Goal: Information Seeking & Learning: Learn about a topic

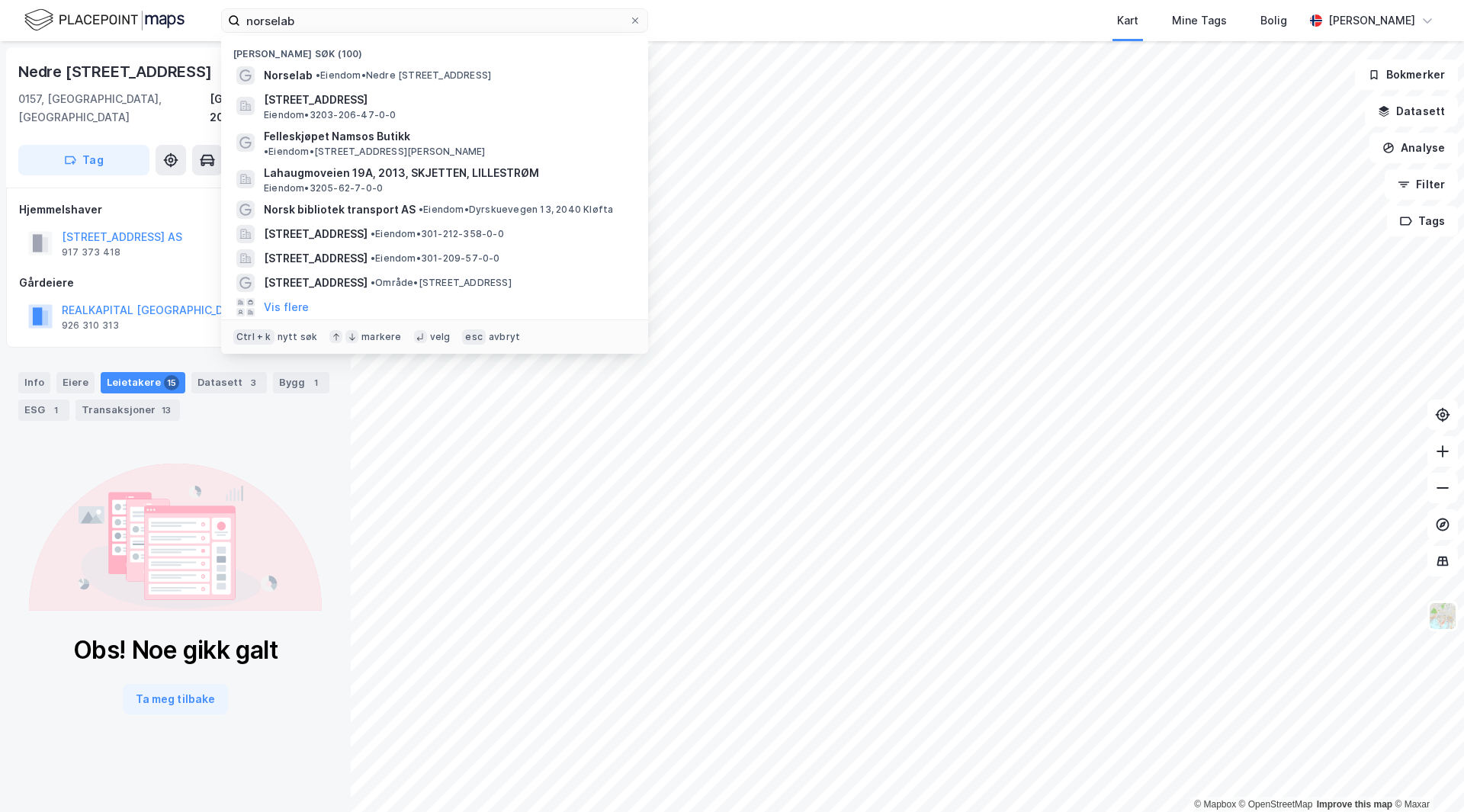
click at [311, 25] on input "norselab" at bounding box center [435, 20] width 389 height 23
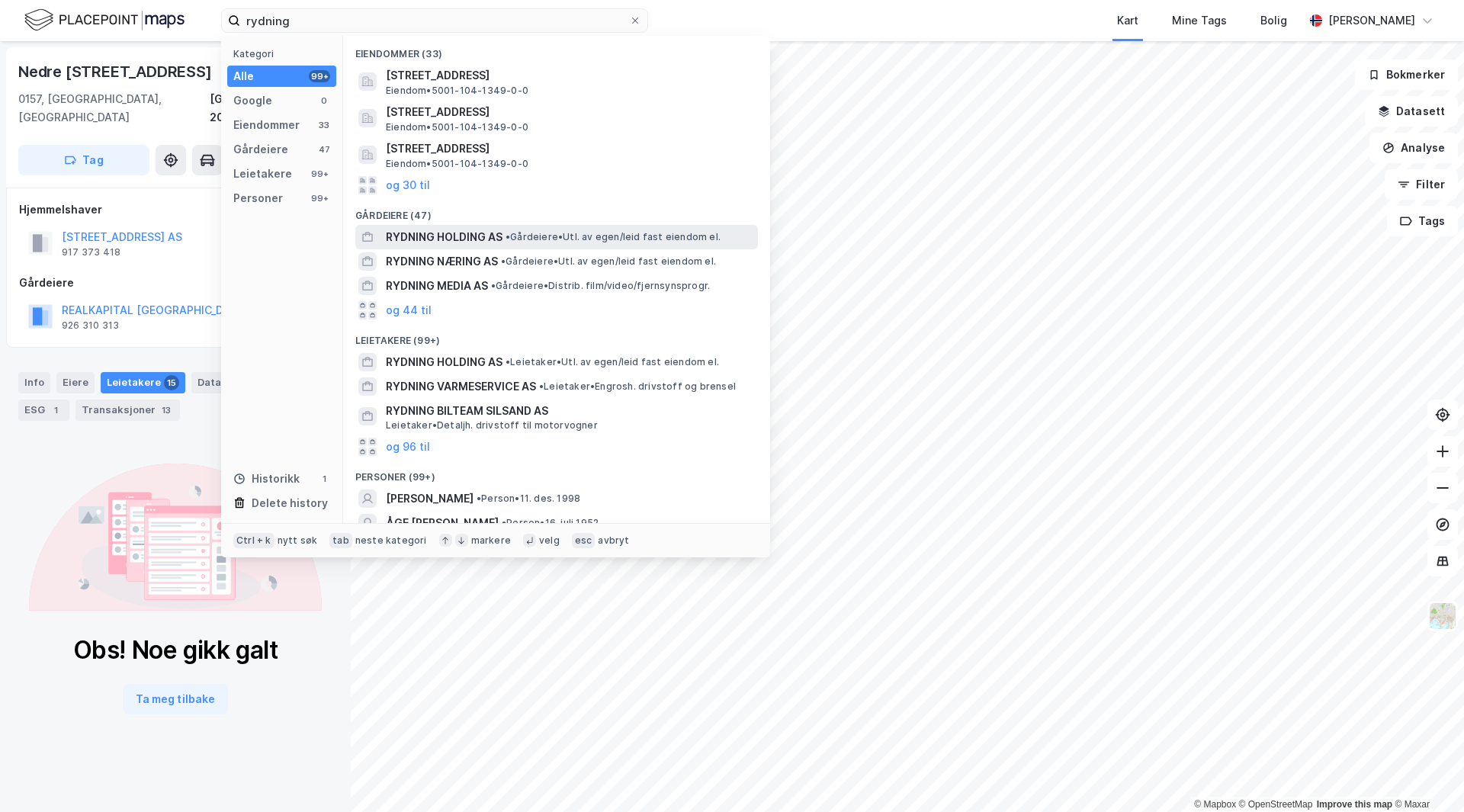
type input "rydning"
click at [481, 237] on span "RYDNING HOLDING AS" at bounding box center [444, 237] width 117 height 19
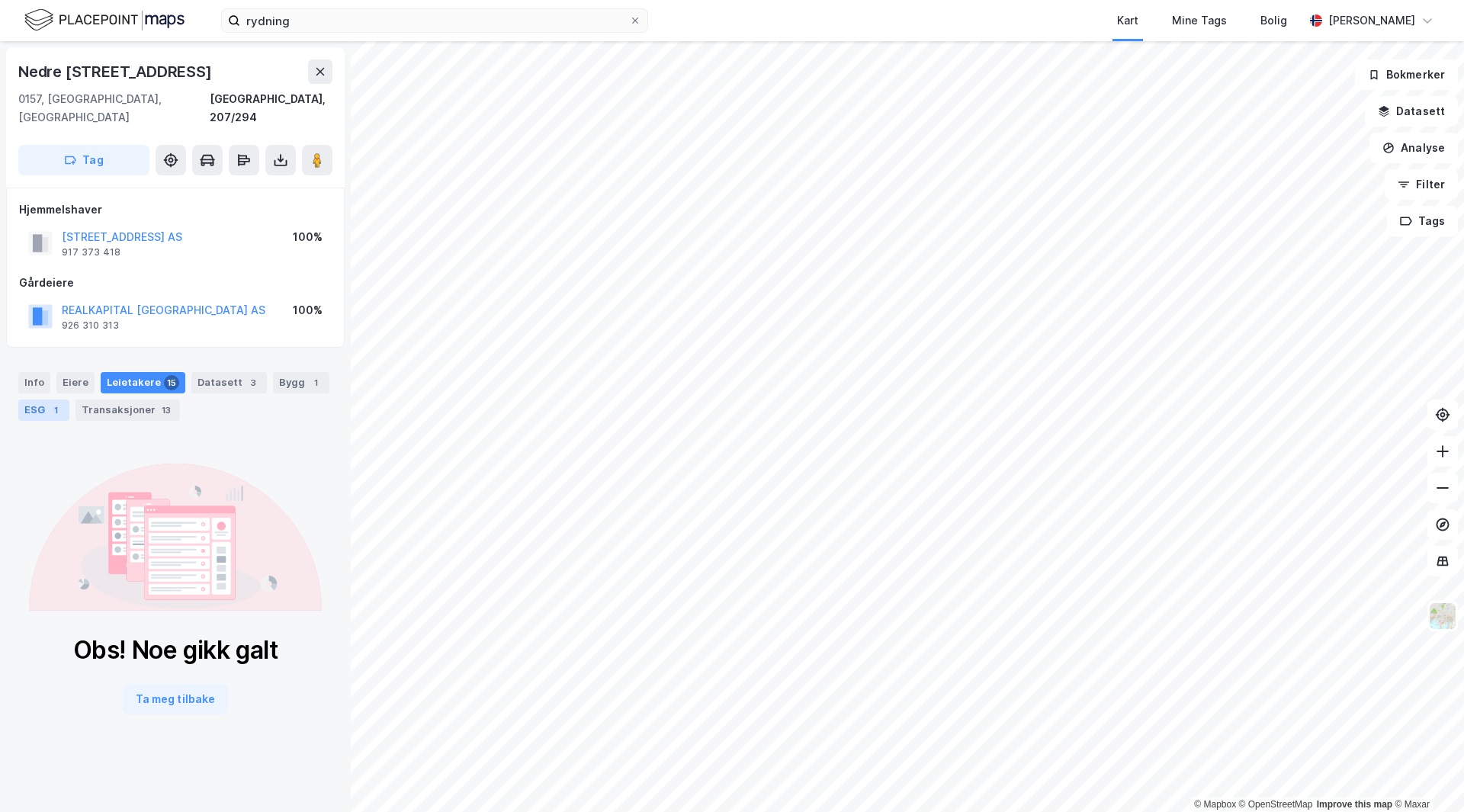
click at [35, 399] on div "ESG 1" at bounding box center [44, 409] width 51 height 21
click at [43, 372] on div "Info" at bounding box center [35, 382] width 32 height 21
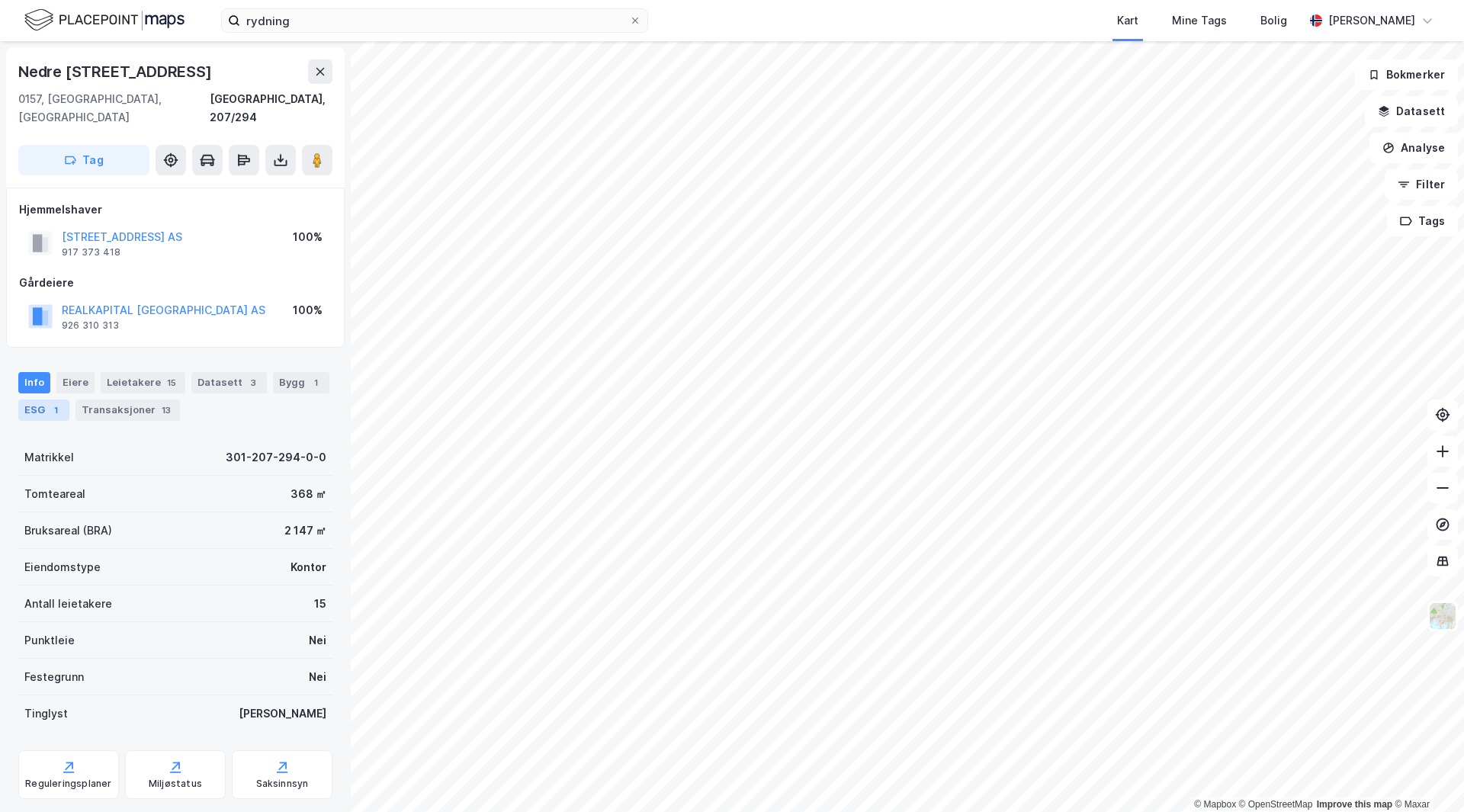
click at [54, 403] on div "1" at bounding box center [56, 410] width 15 height 15
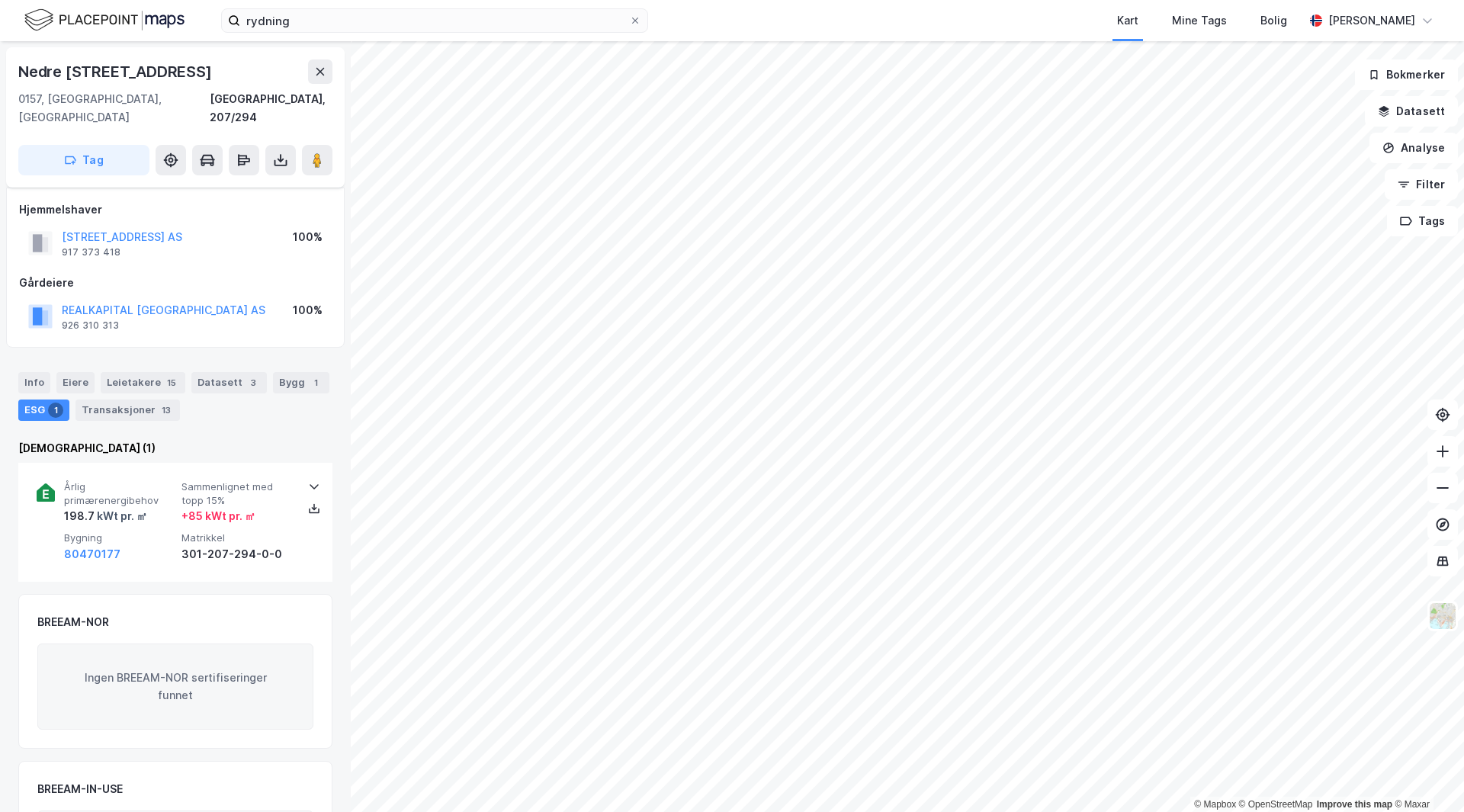
drag, startPoint x: 190, startPoint y: 578, endPoint x: 188, endPoint y: 377, distance: 201.0
click at [245, 375] on div "3" at bounding box center [253, 382] width 15 height 15
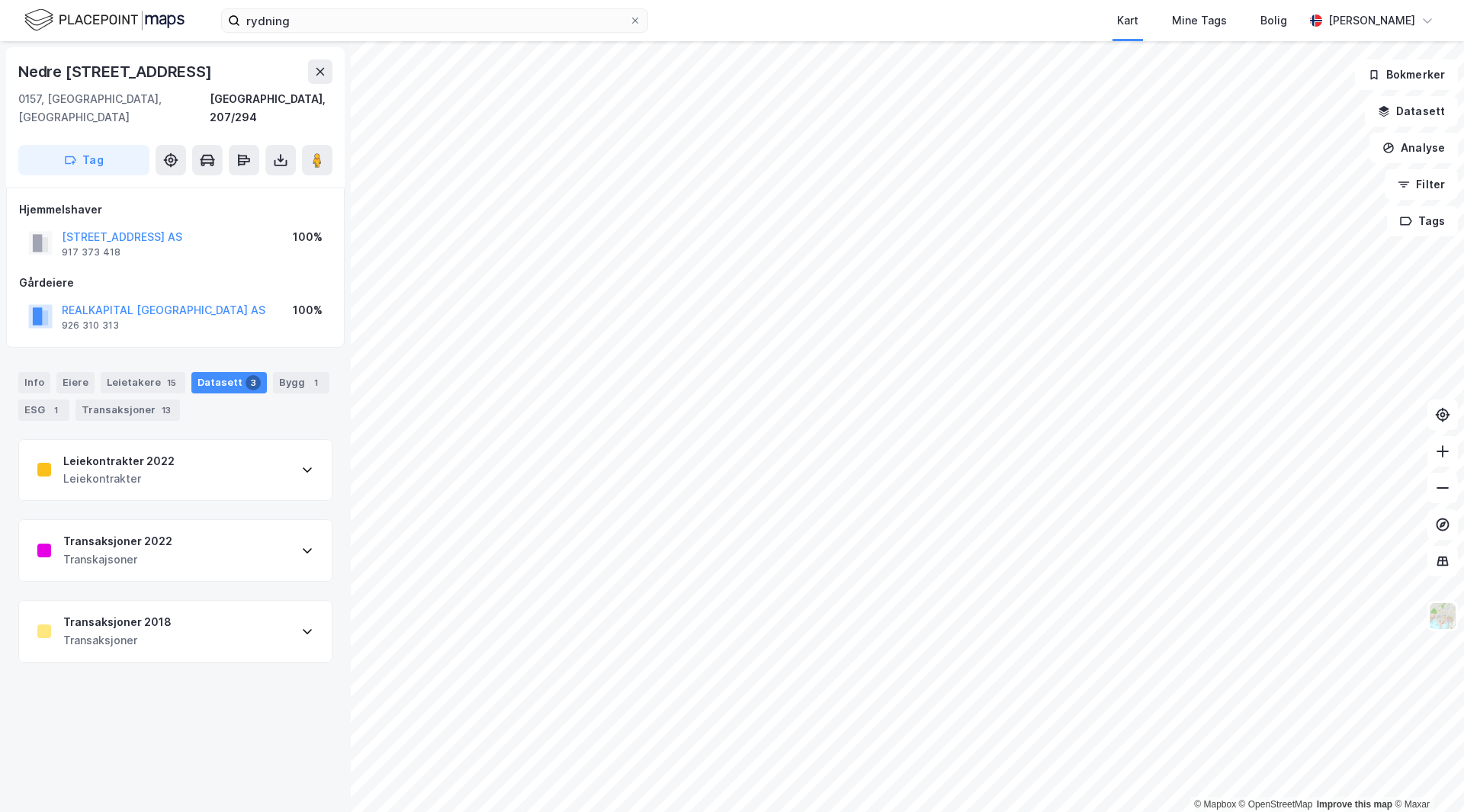
click at [213, 601] on div "Transaksjoner 2018 Transaksjoner" at bounding box center [175, 631] width 312 height 61
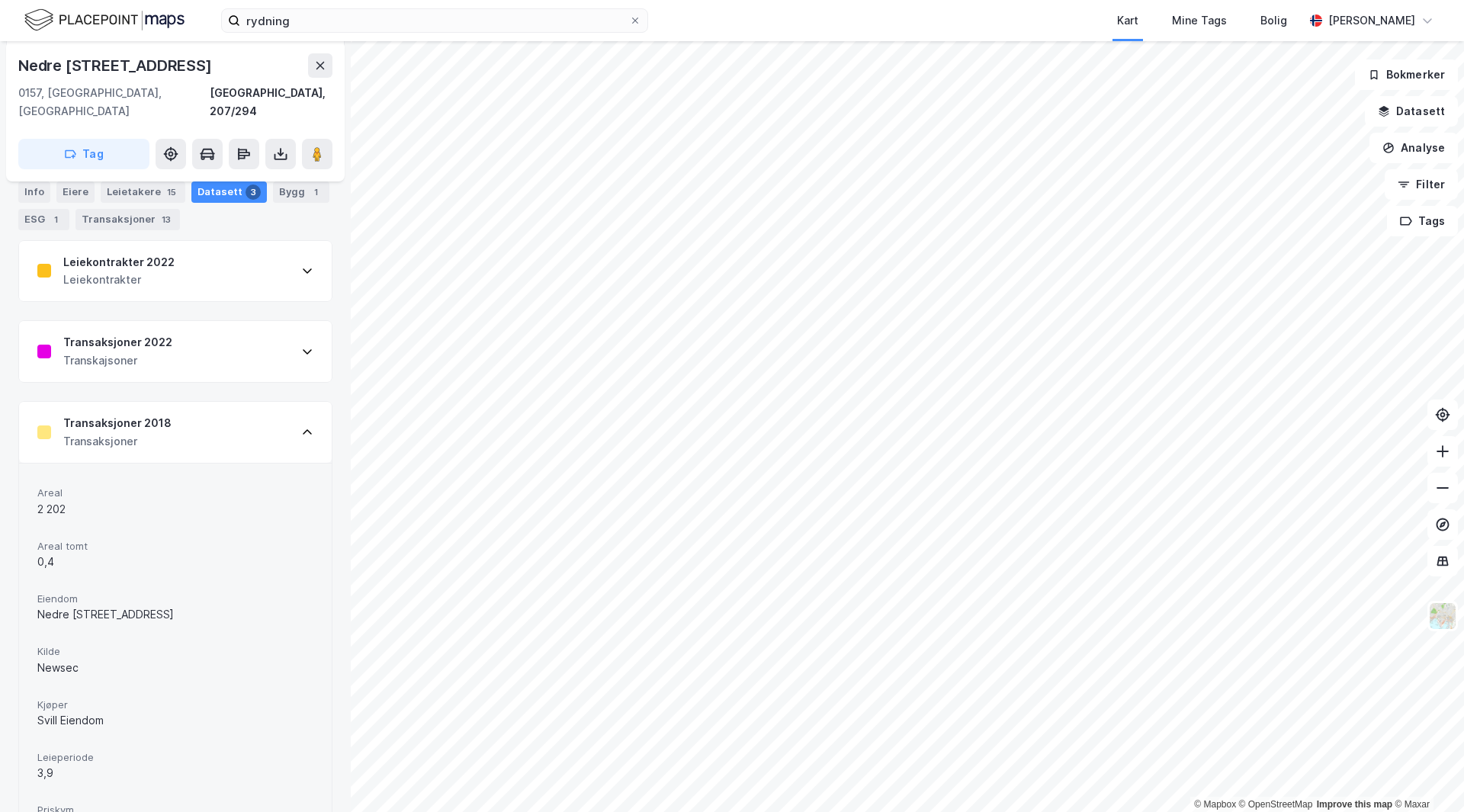
scroll to position [76, 0]
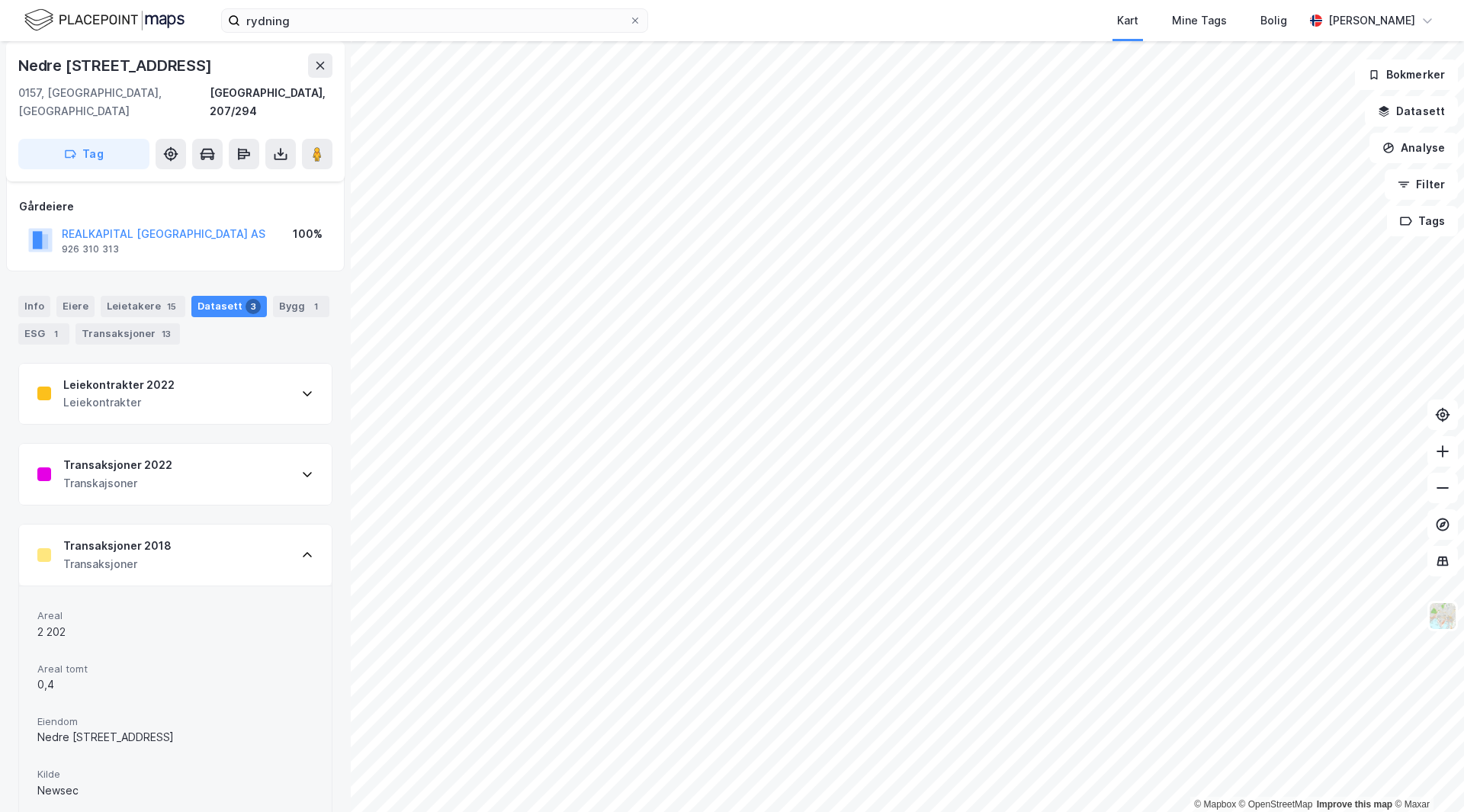
click at [172, 462] on div "Transaksjoner 2022 Transkajsoner" at bounding box center [175, 474] width 312 height 61
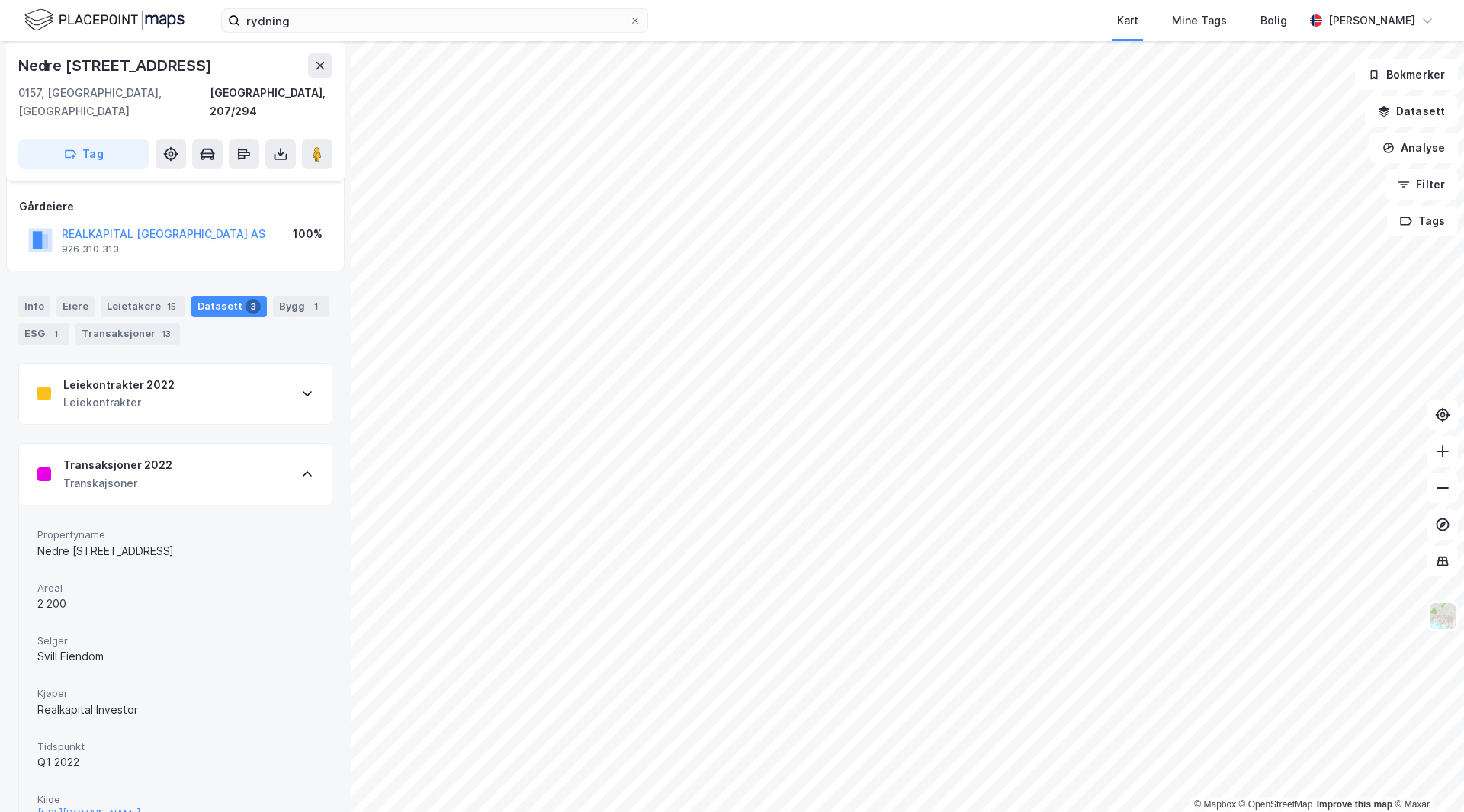
click at [209, 389] on div "Leiekontrakter 2022 Leiekontrakter" at bounding box center [175, 394] width 312 height 61
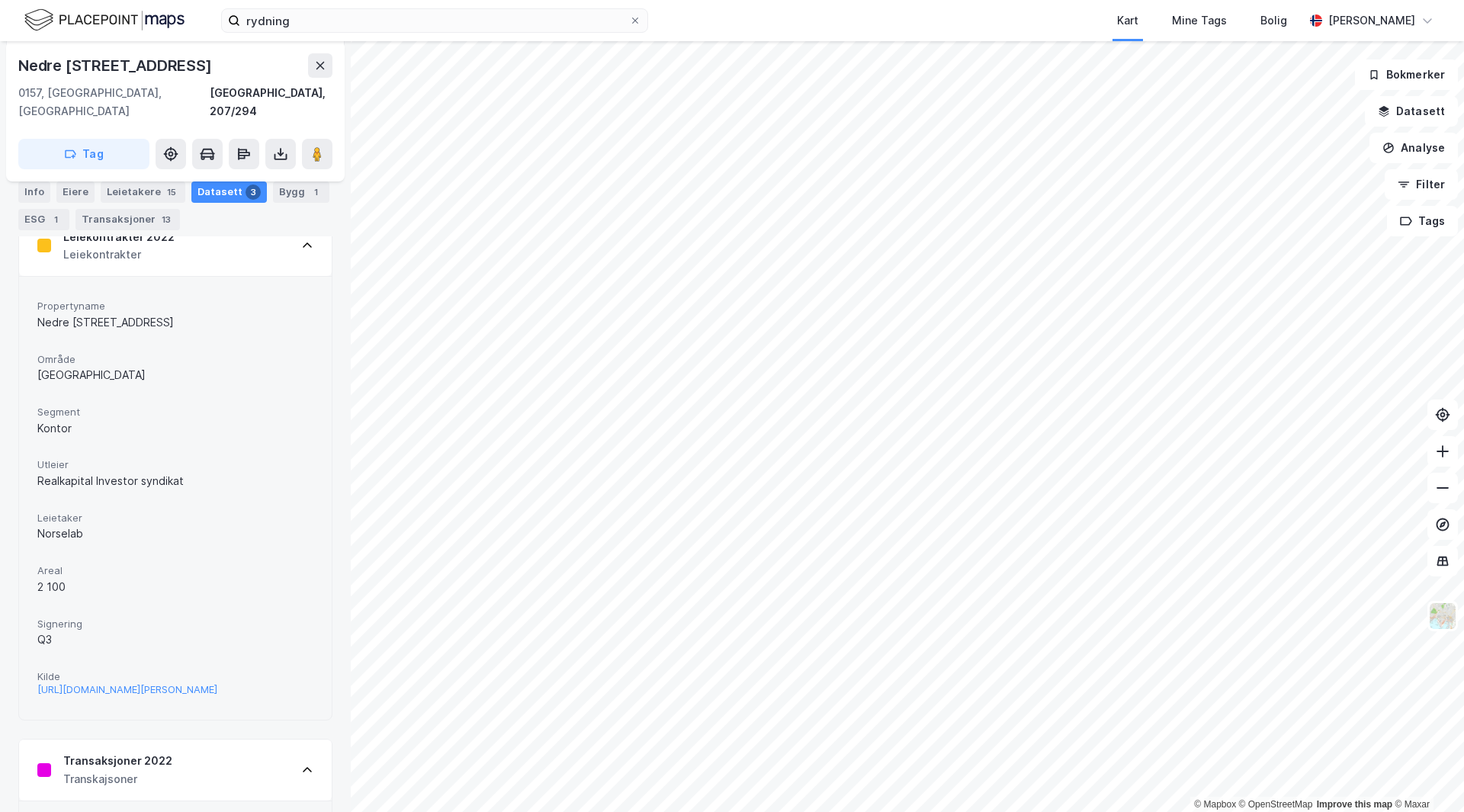
scroll to position [0, 0]
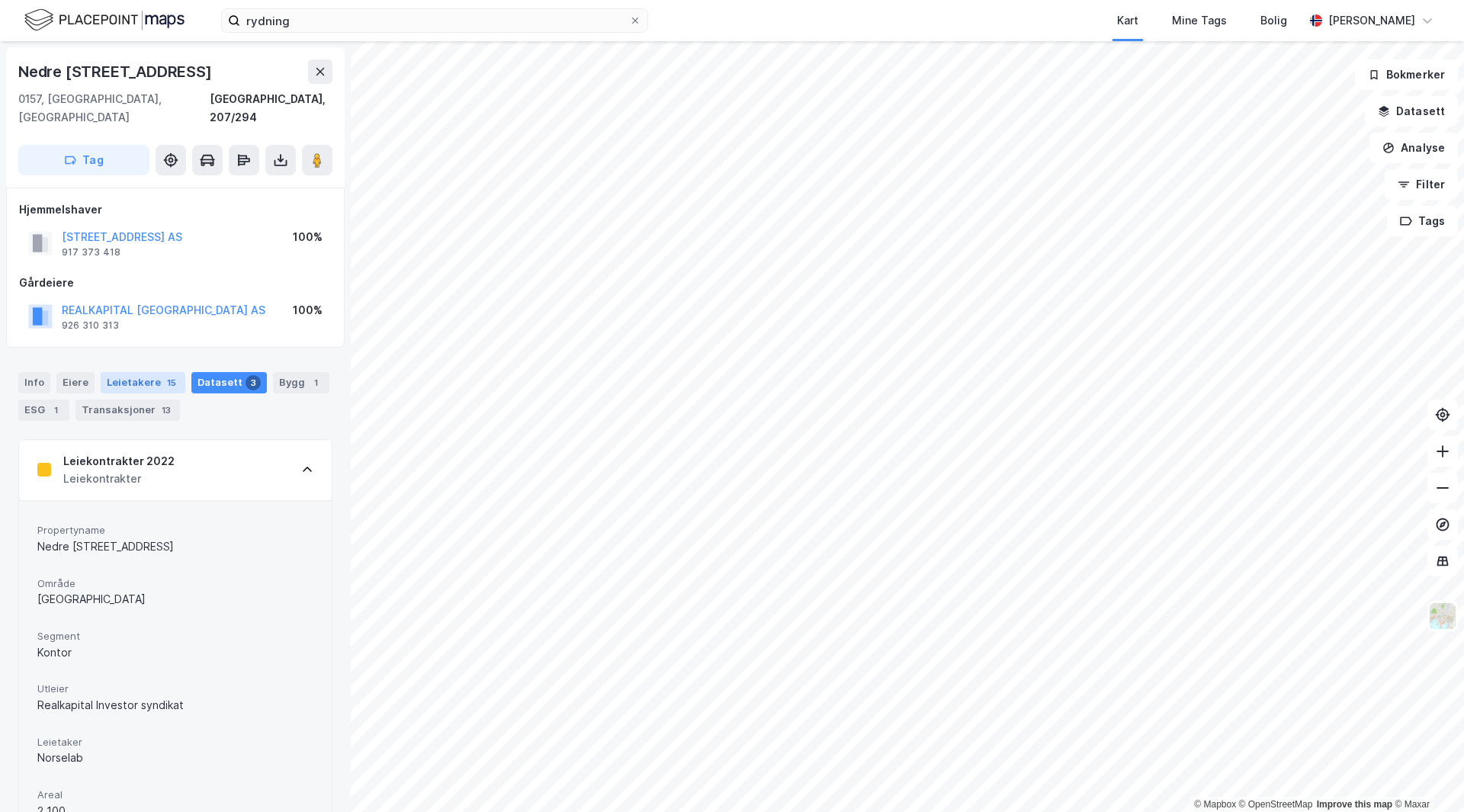
click at [113, 372] on div "Leietakere 15" at bounding box center [143, 382] width 85 height 21
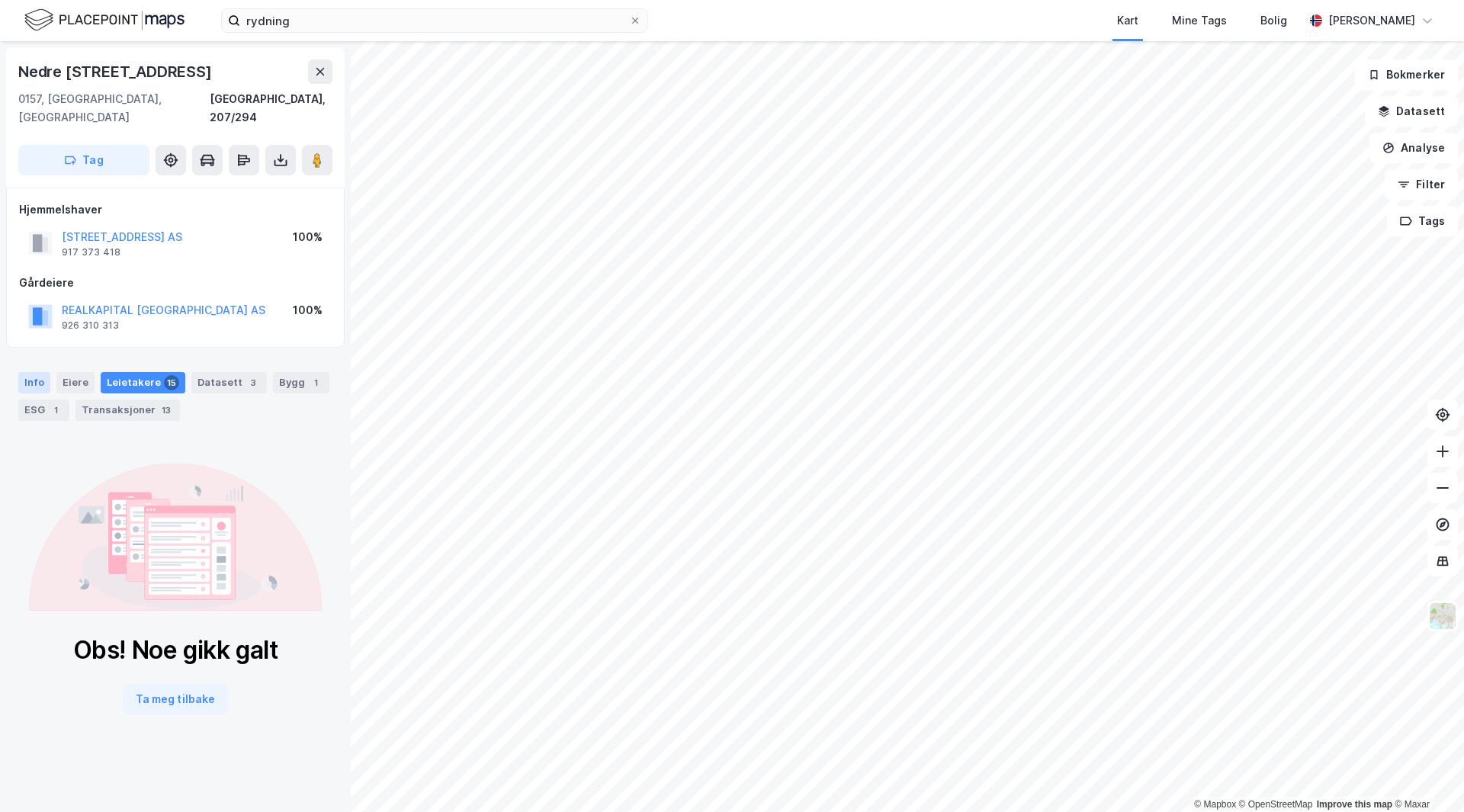
click at [26, 372] on div "Info" at bounding box center [35, 382] width 32 height 21
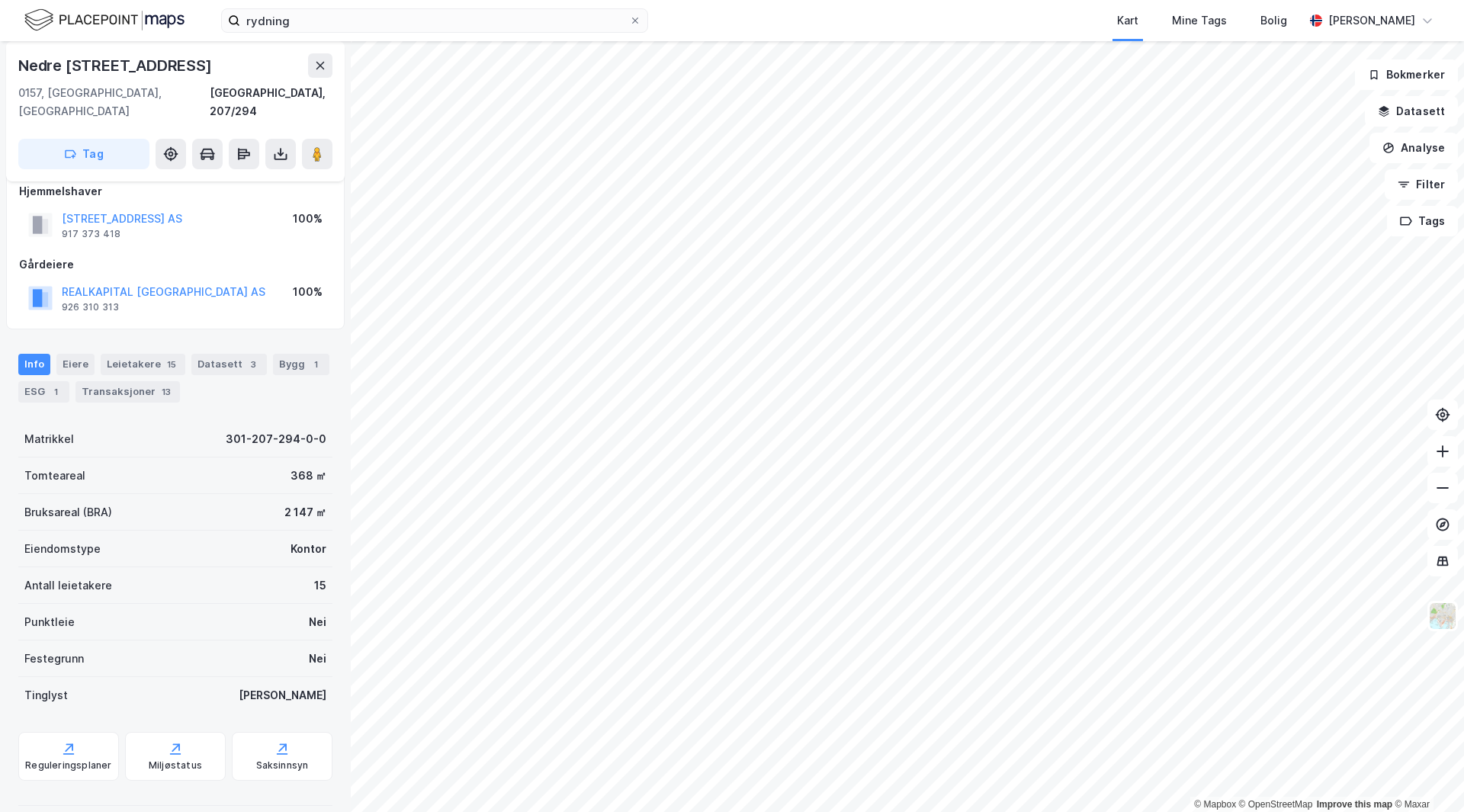
scroll to position [6, 0]
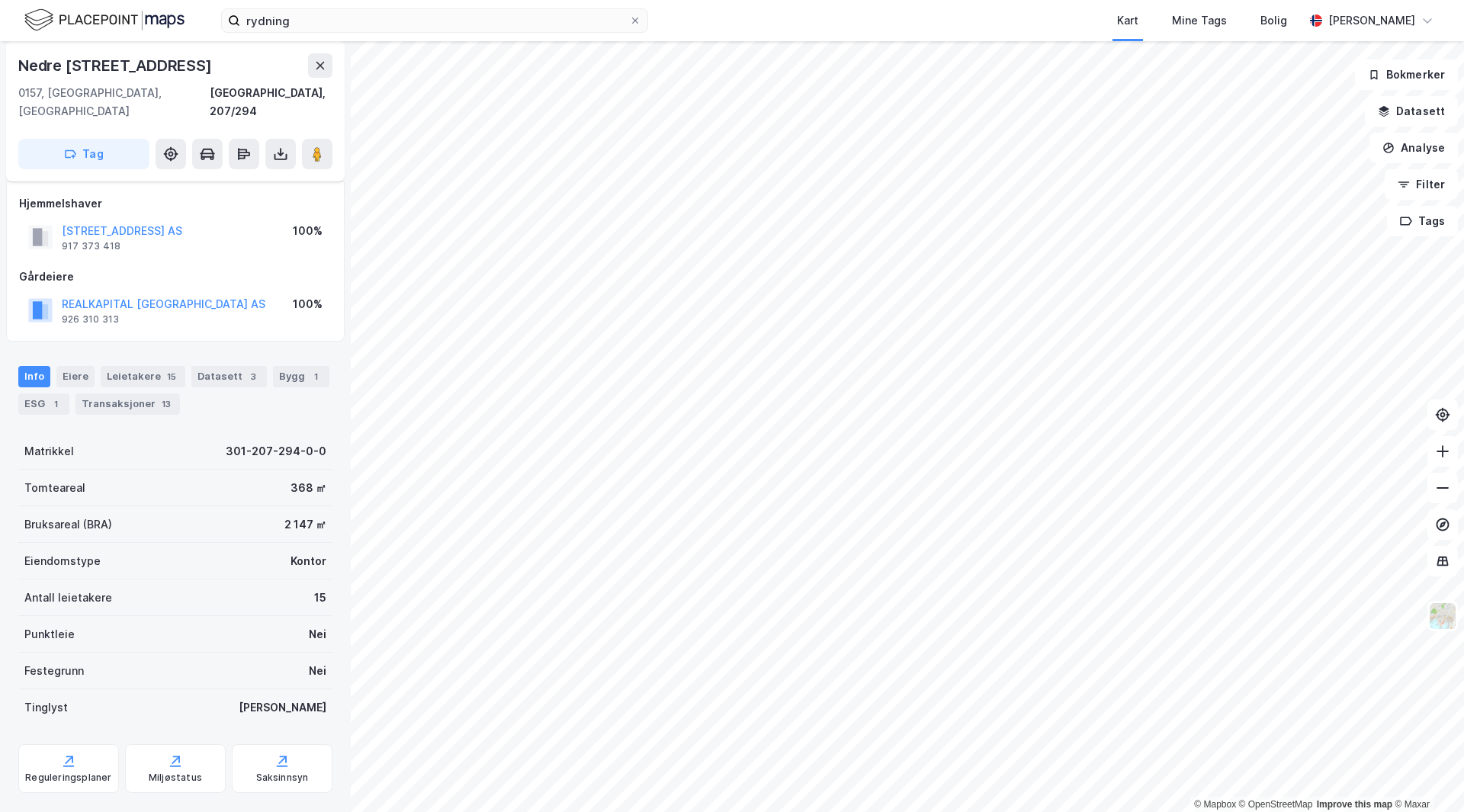
drag, startPoint x: 195, startPoint y: 534, endPoint x: 200, endPoint y: 497, distance: 37.3
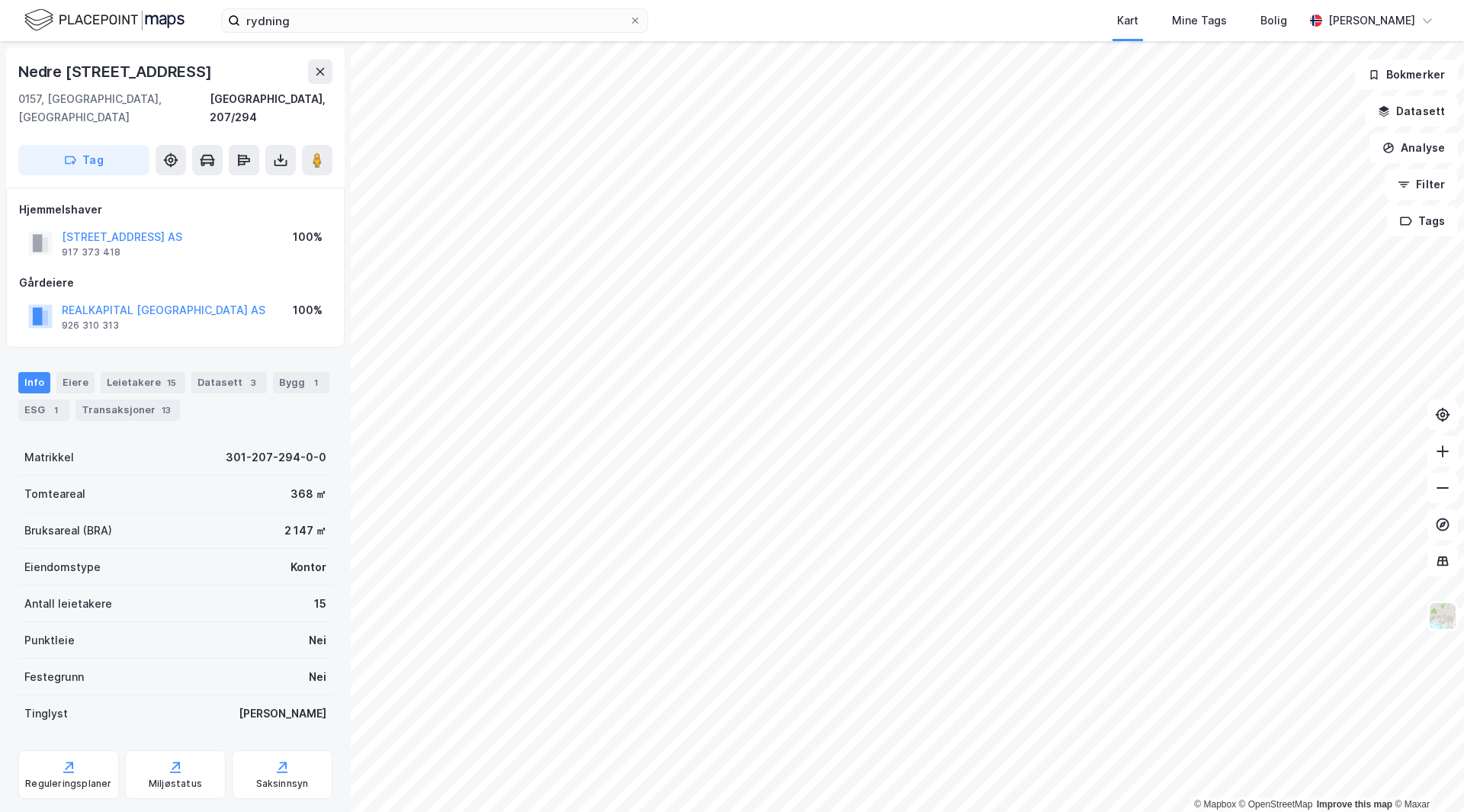
scroll to position [19, 0]
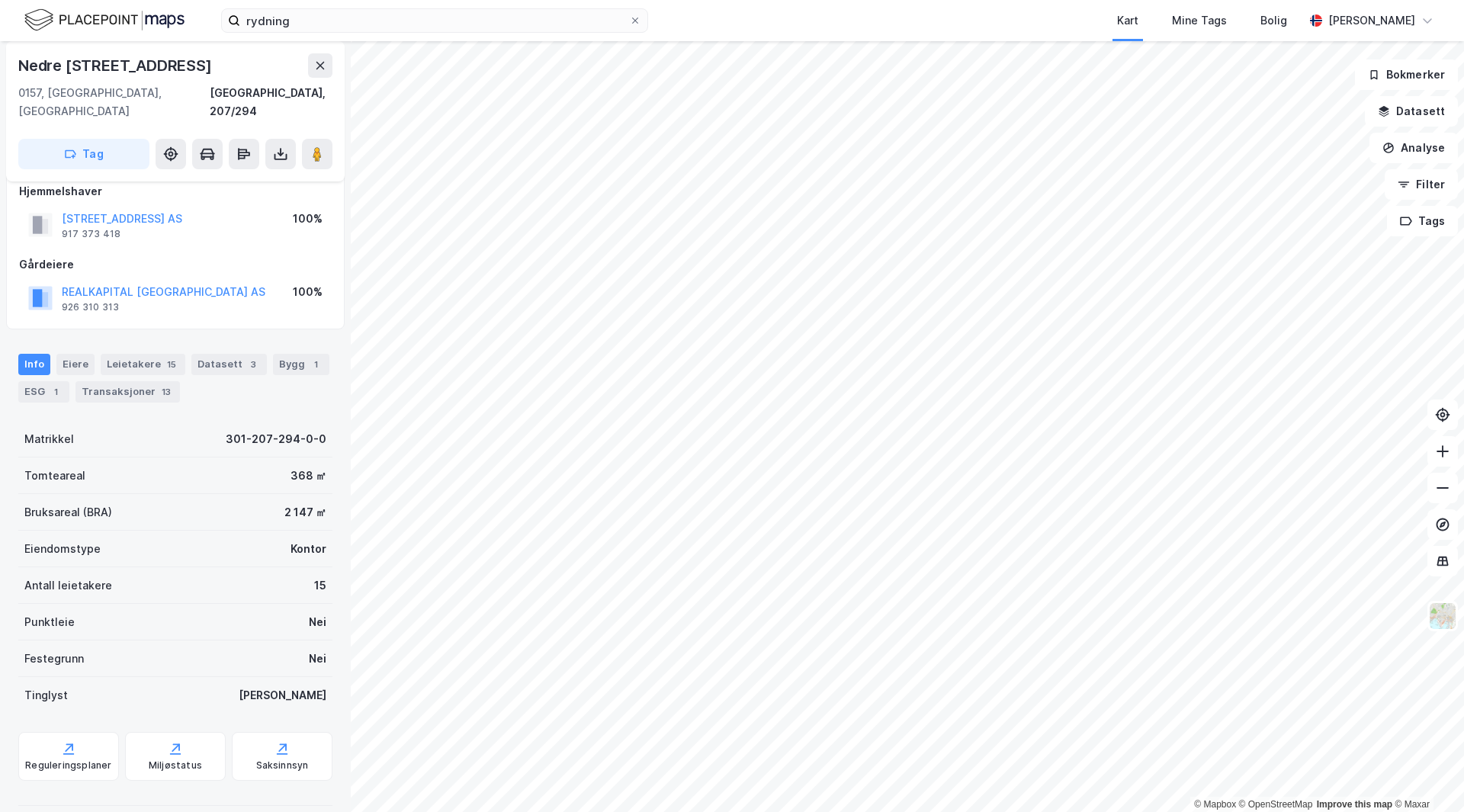
drag, startPoint x: 207, startPoint y: 546, endPoint x: 152, endPoint y: 589, distance: 69.8
click at [147, 604] on div "Punktleie Nei" at bounding box center [175, 622] width 314 height 36
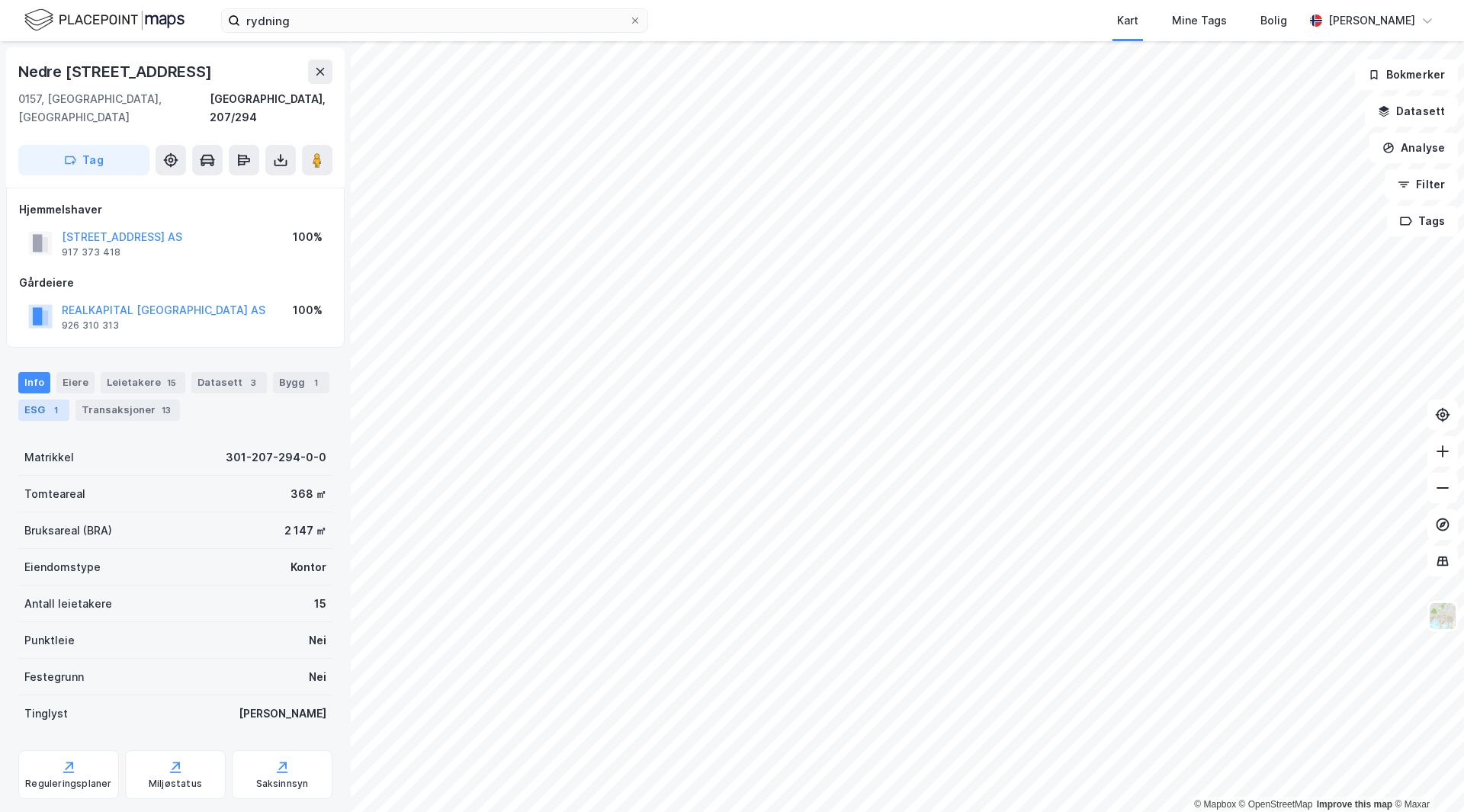
click at [54, 403] on div "1" at bounding box center [56, 410] width 15 height 15
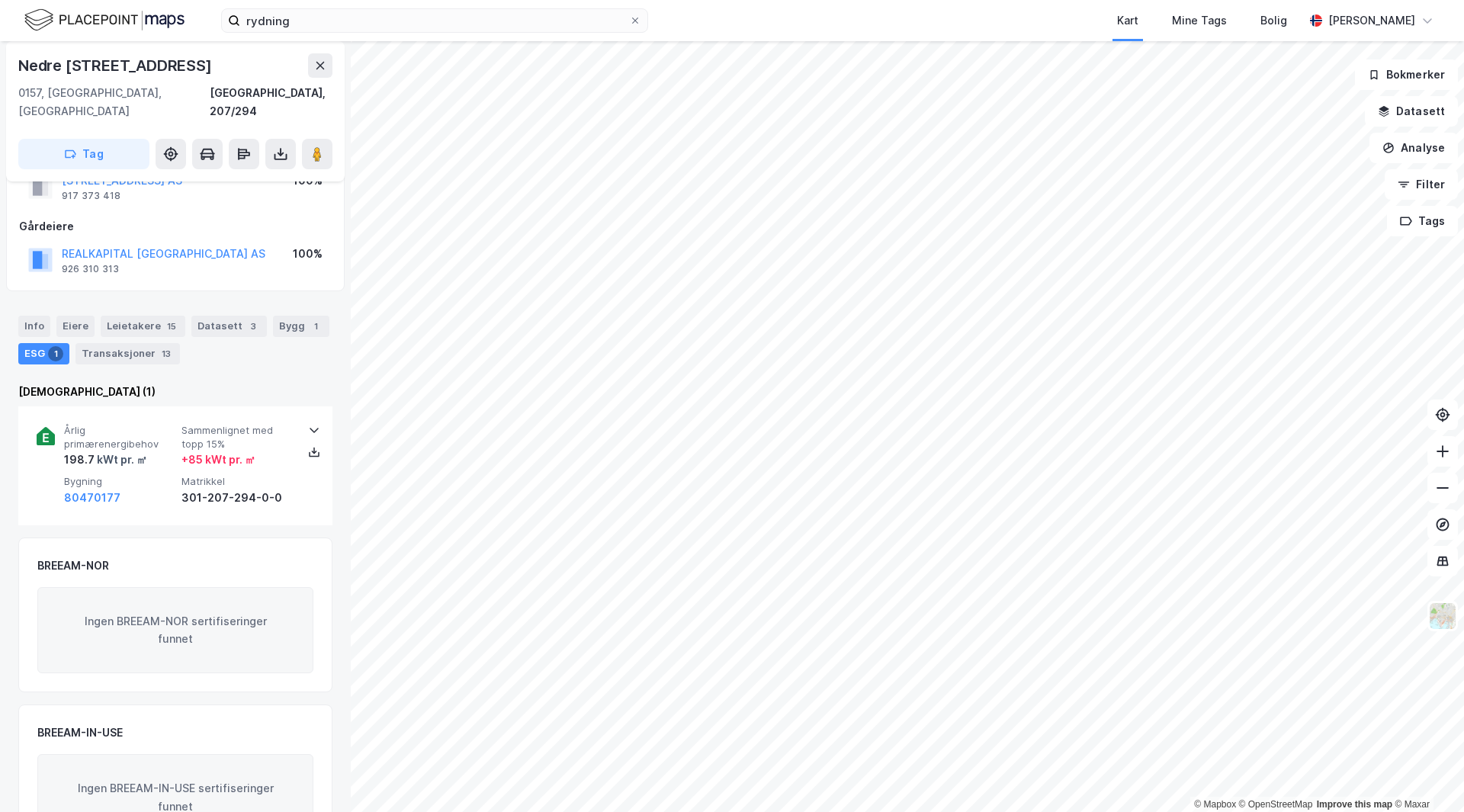
scroll to position [104, 0]
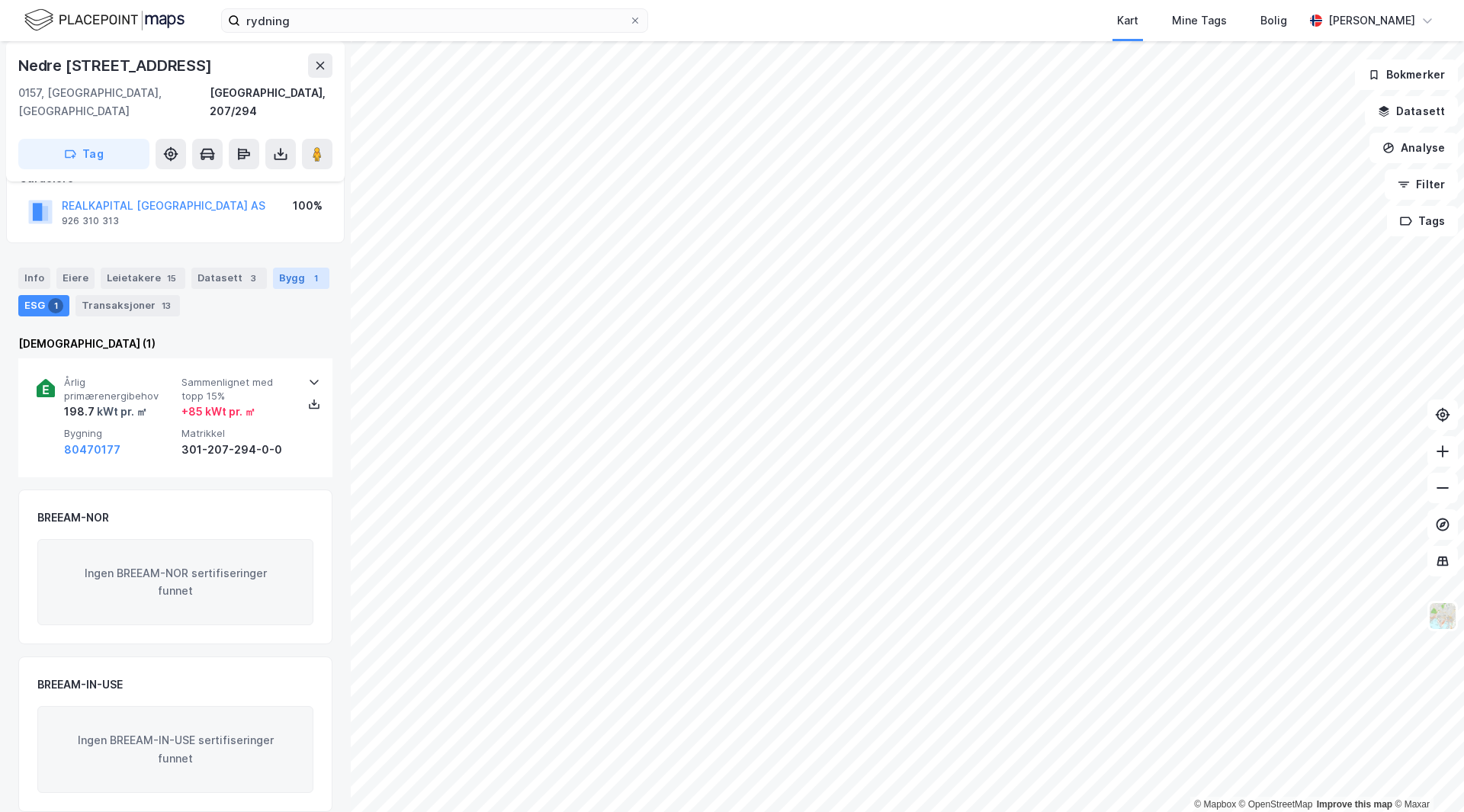
click at [273, 267] on div "Bygg 1" at bounding box center [301, 277] width 57 height 21
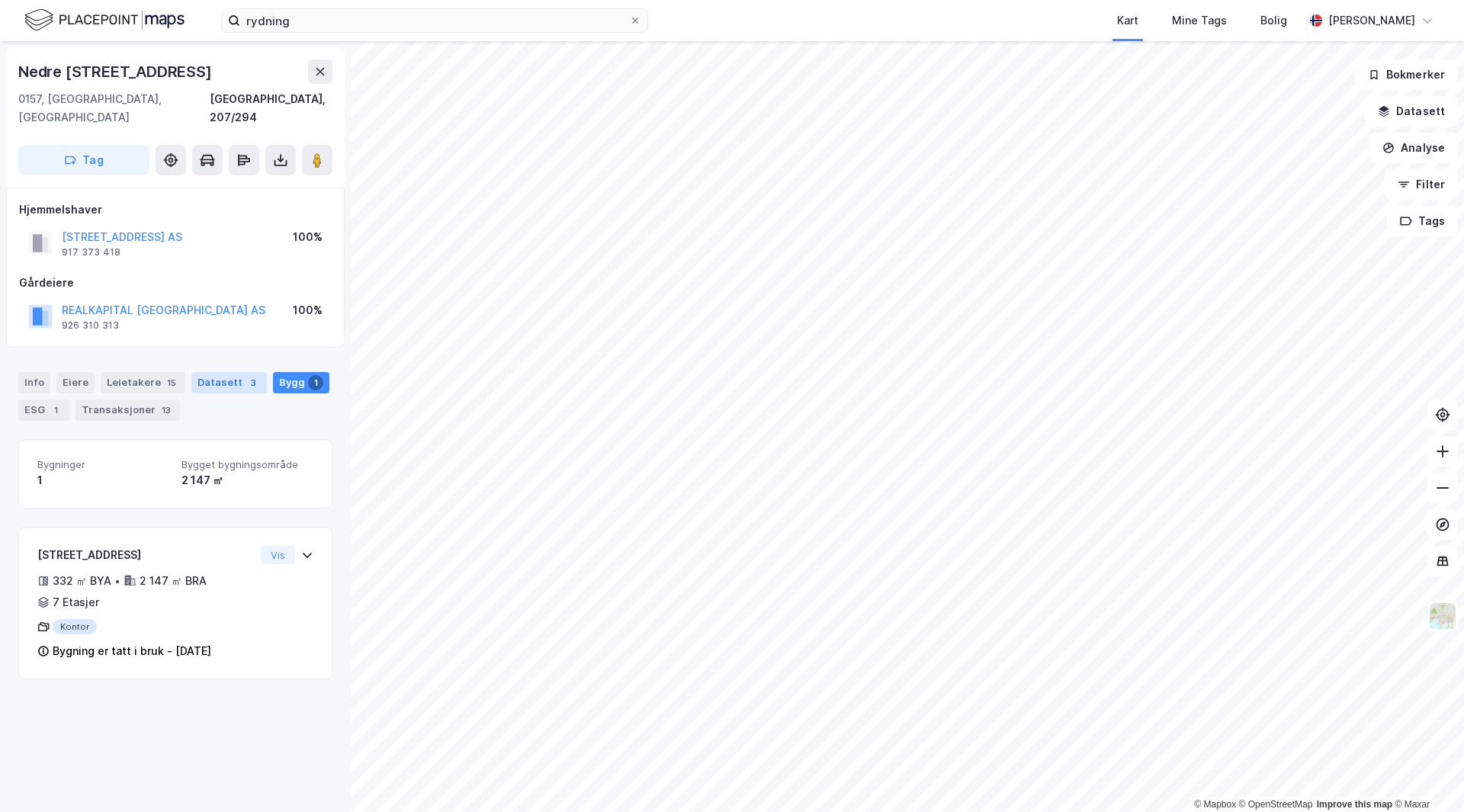
click at [245, 375] on div "3" at bounding box center [253, 382] width 15 height 15
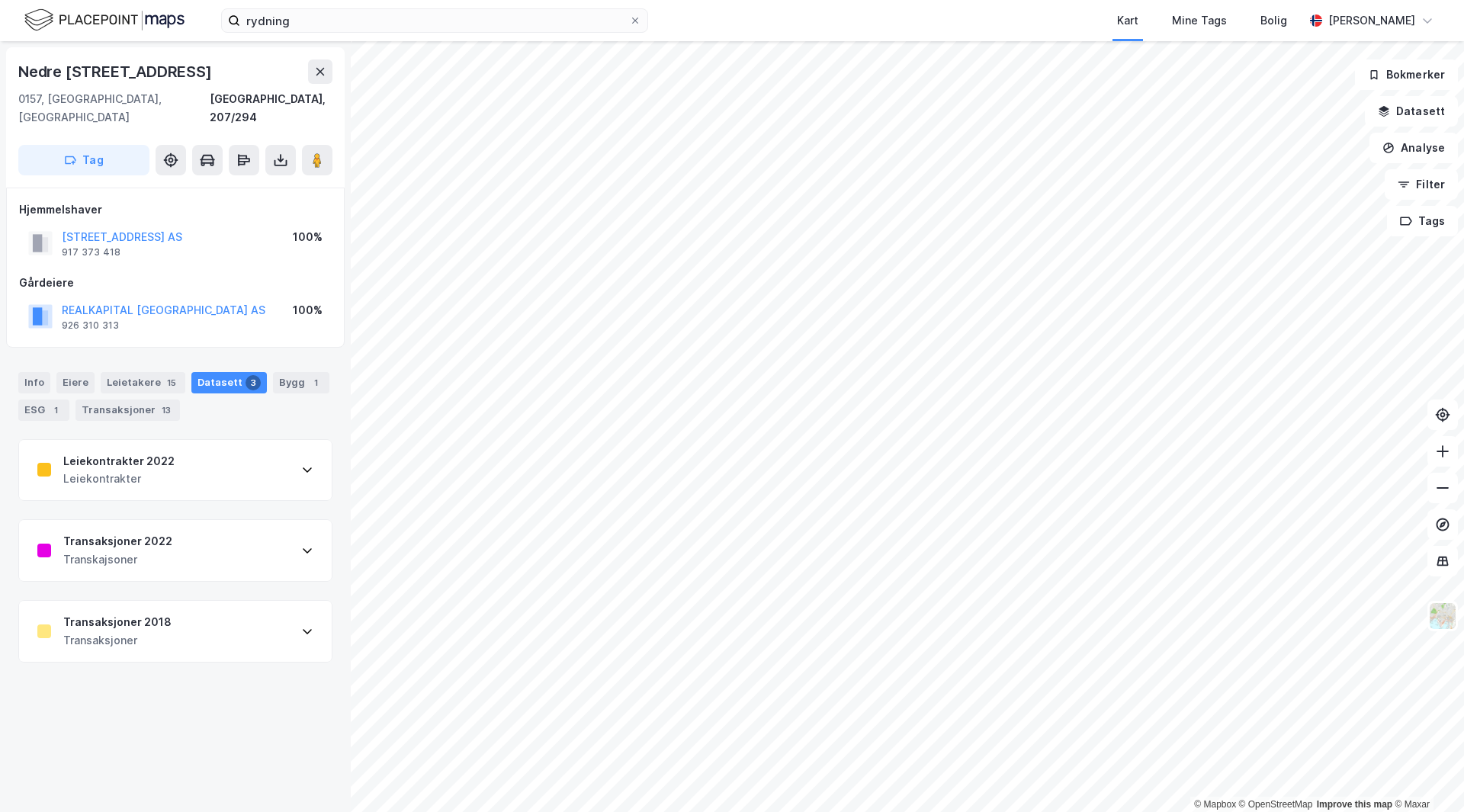
click at [160, 474] on div "Leiekontrakter 2022 Leiekontrakter" at bounding box center [175, 470] width 312 height 61
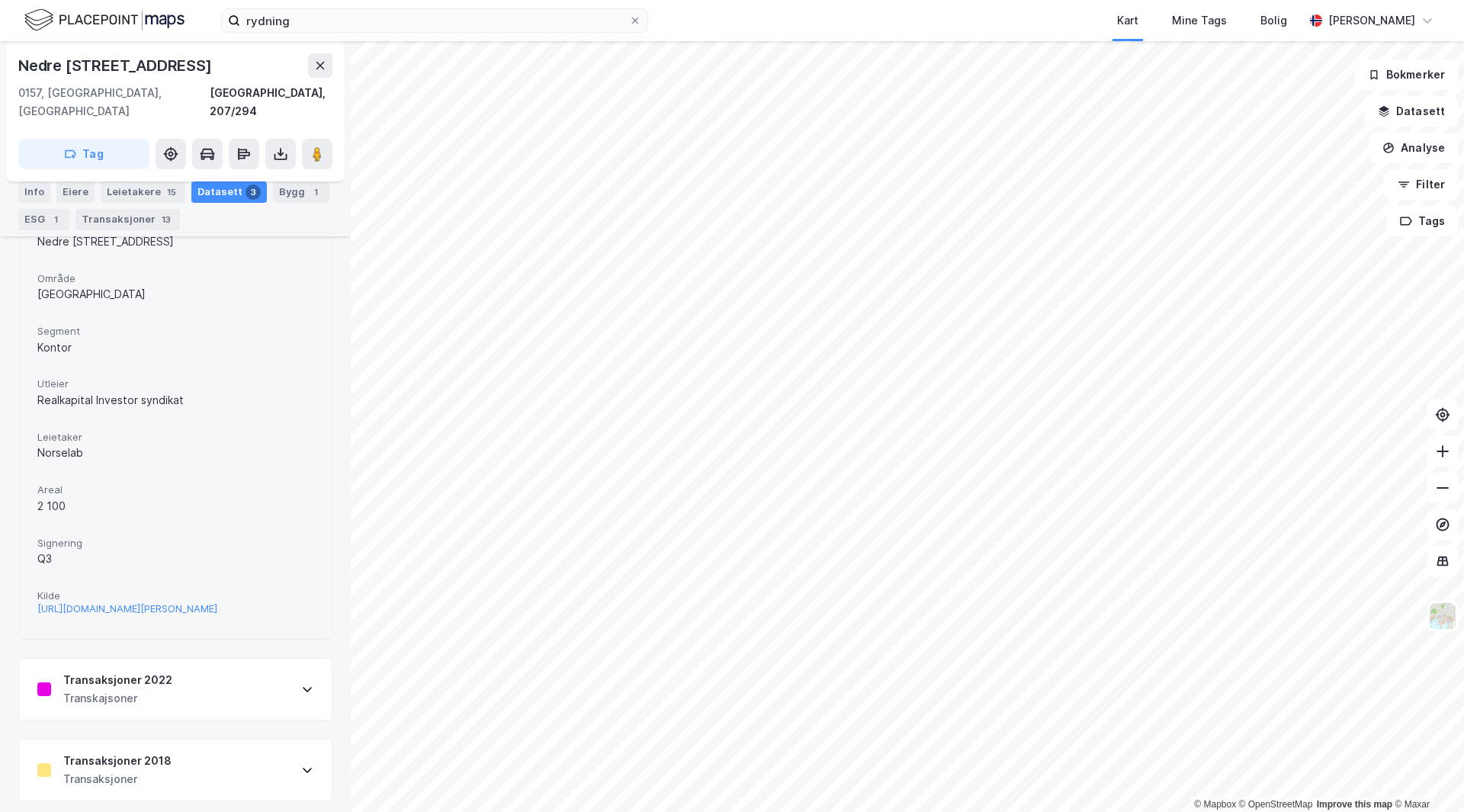
click at [186, 690] on div "Transaksjoner 2022 Transkajsoner" at bounding box center [175, 689] width 312 height 61
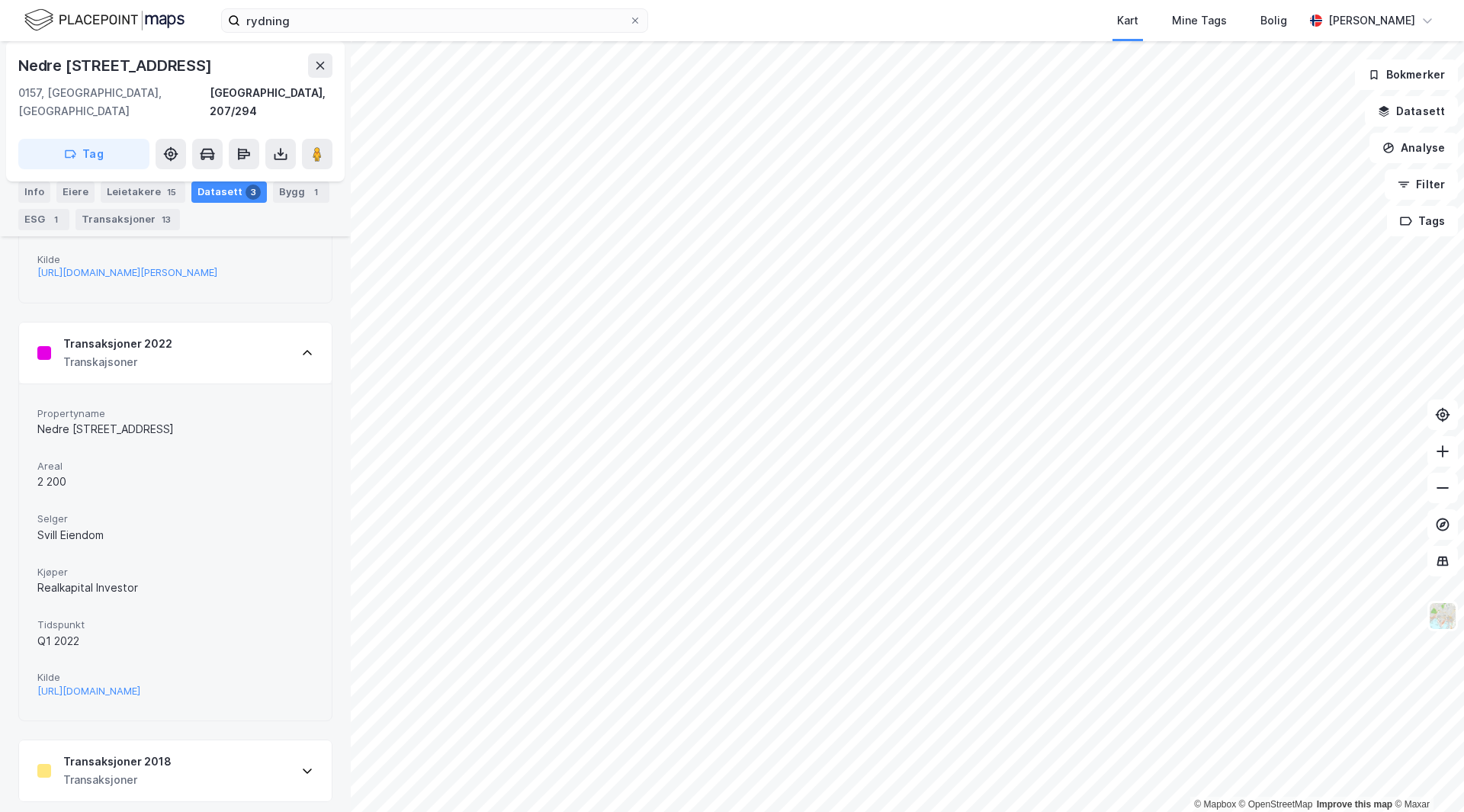
scroll to position [658, 0]
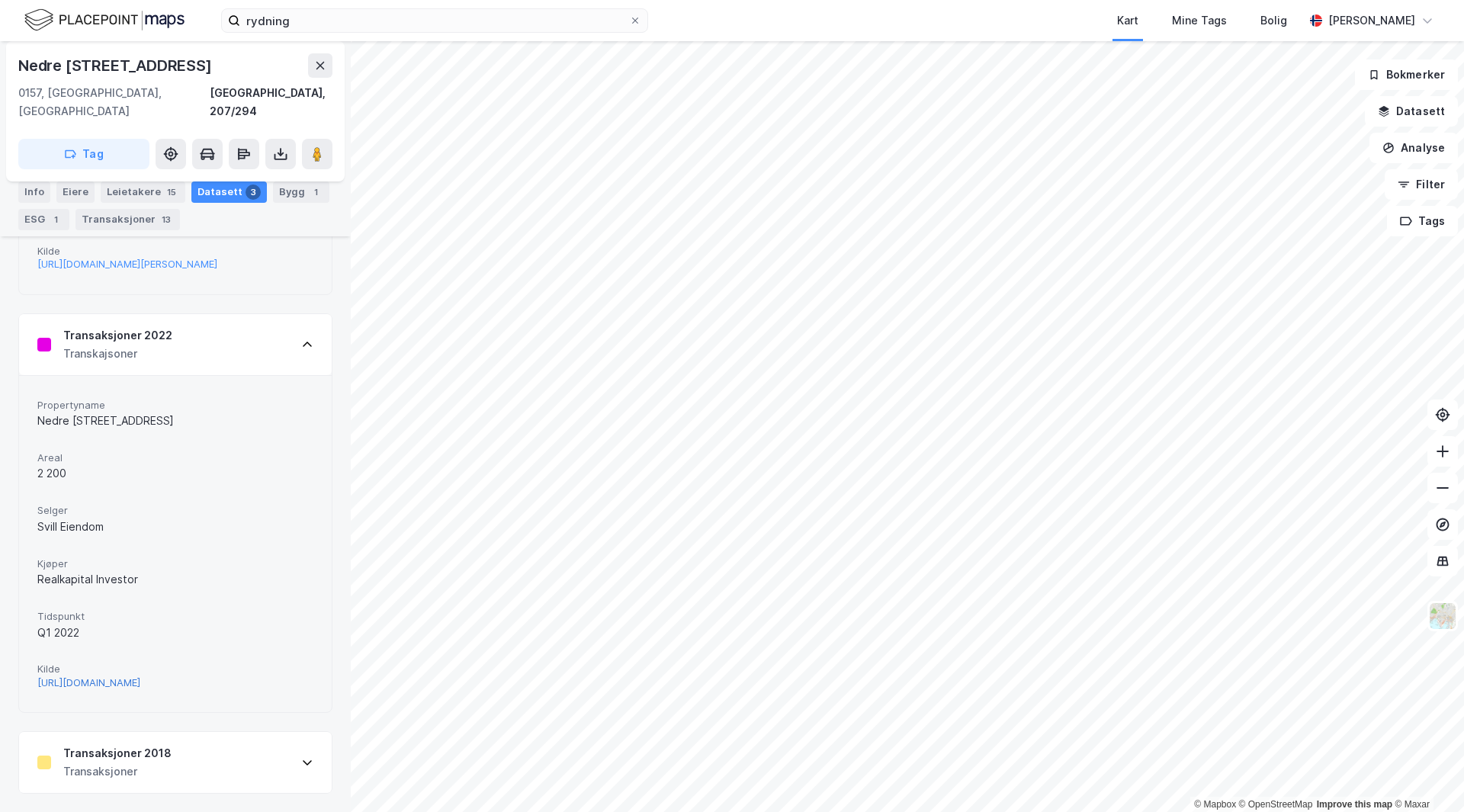
drag, startPoint x: 241, startPoint y: 487, endPoint x: 173, endPoint y: 685, distance: 209.4
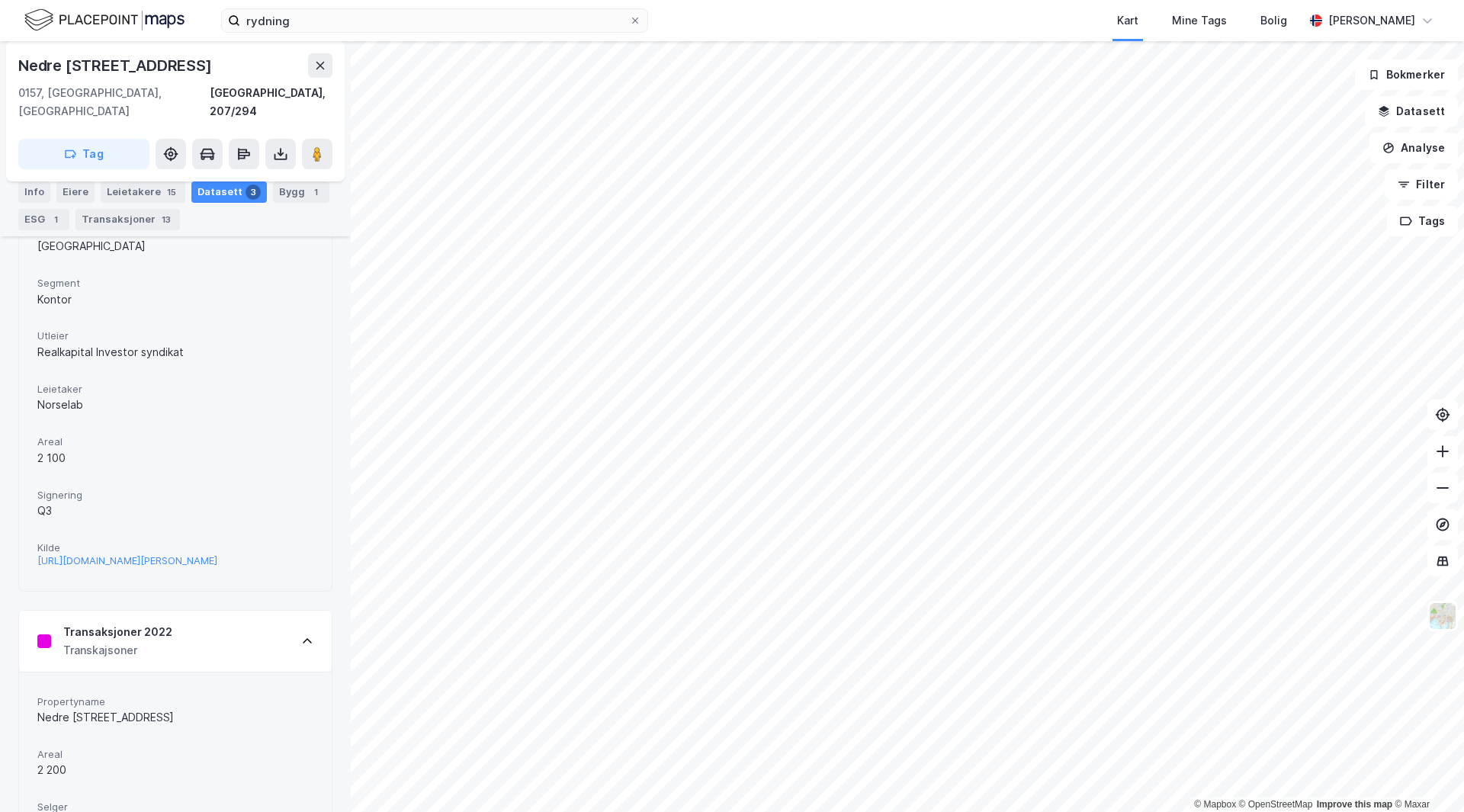
click at [184, 626] on div "Transaksjoner 2022 Transkajsoner" at bounding box center [175, 641] width 312 height 61
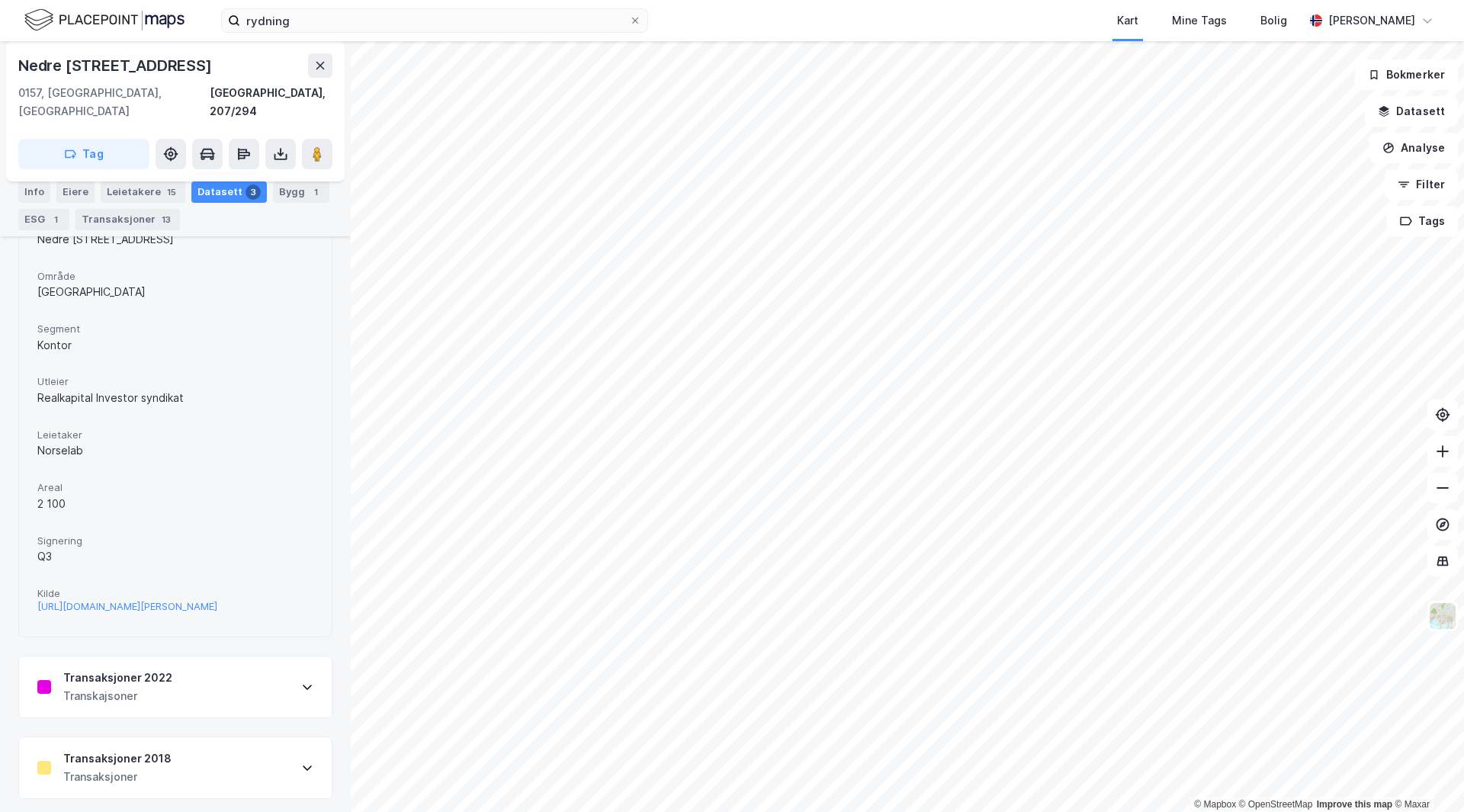
scroll to position [79, 0]
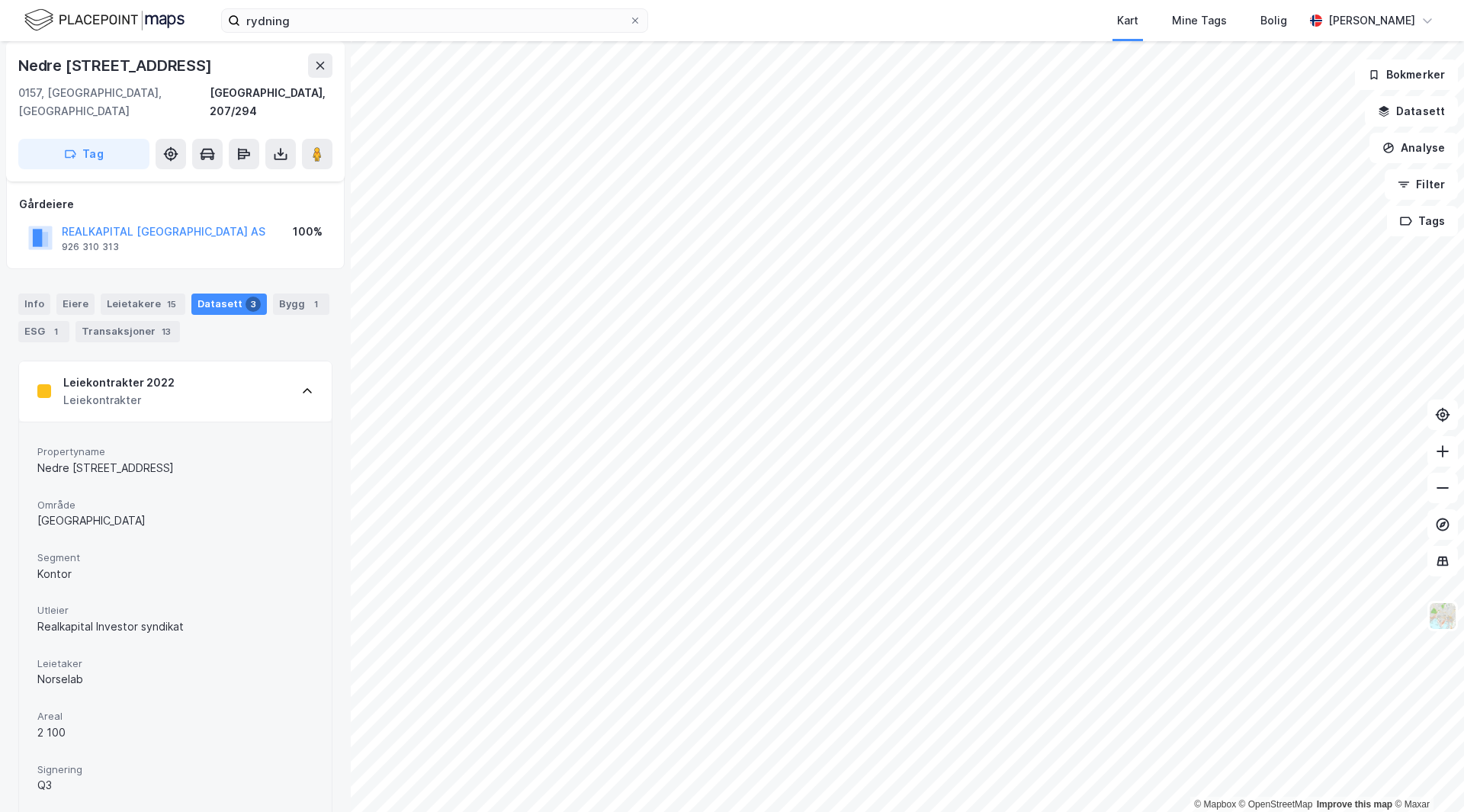
click at [135, 374] on div "Leiekontrakter 2022" at bounding box center [119, 383] width 112 height 19
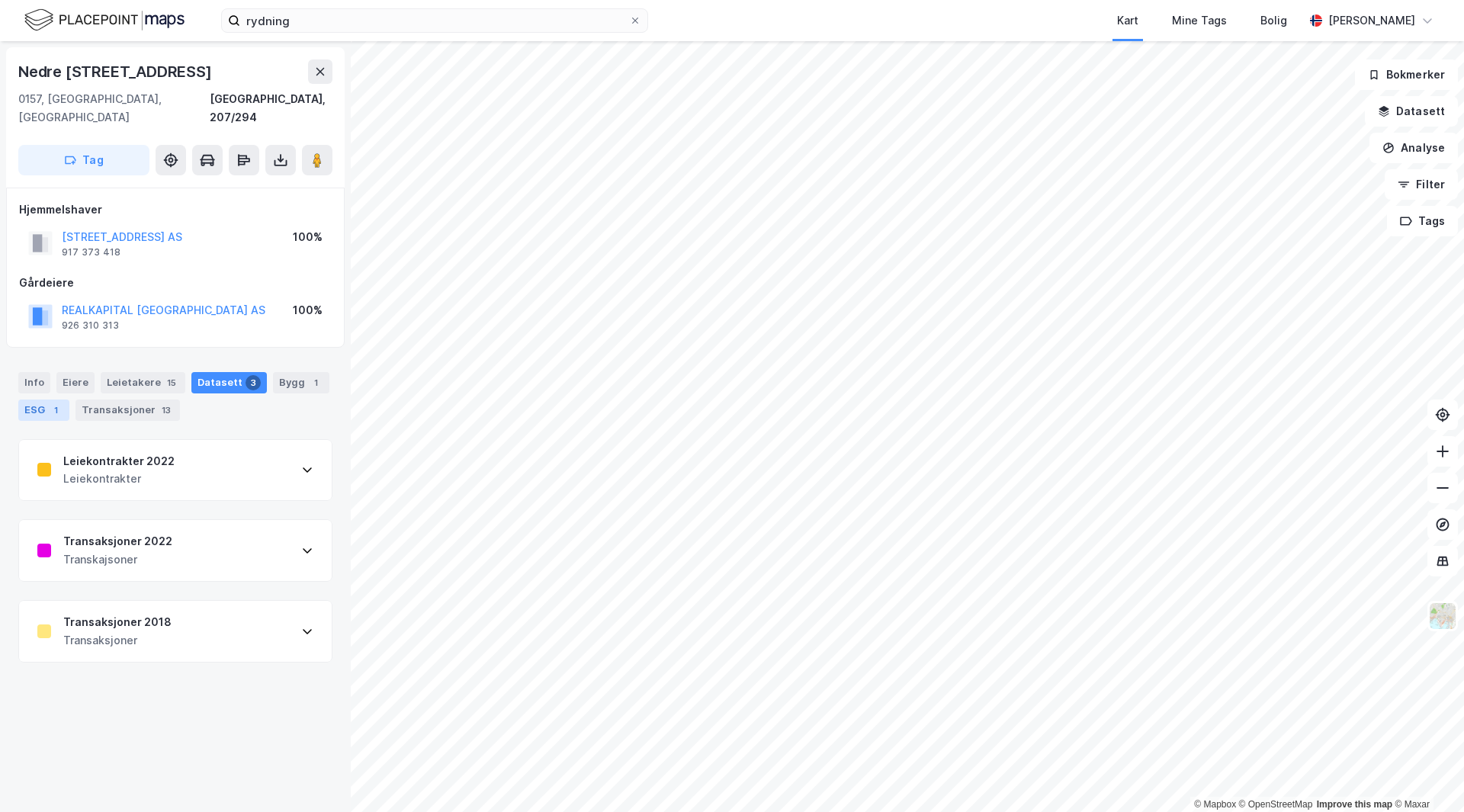
click at [36, 399] on div "ESG 1" at bounding box center [44, 409] width 51 height 21
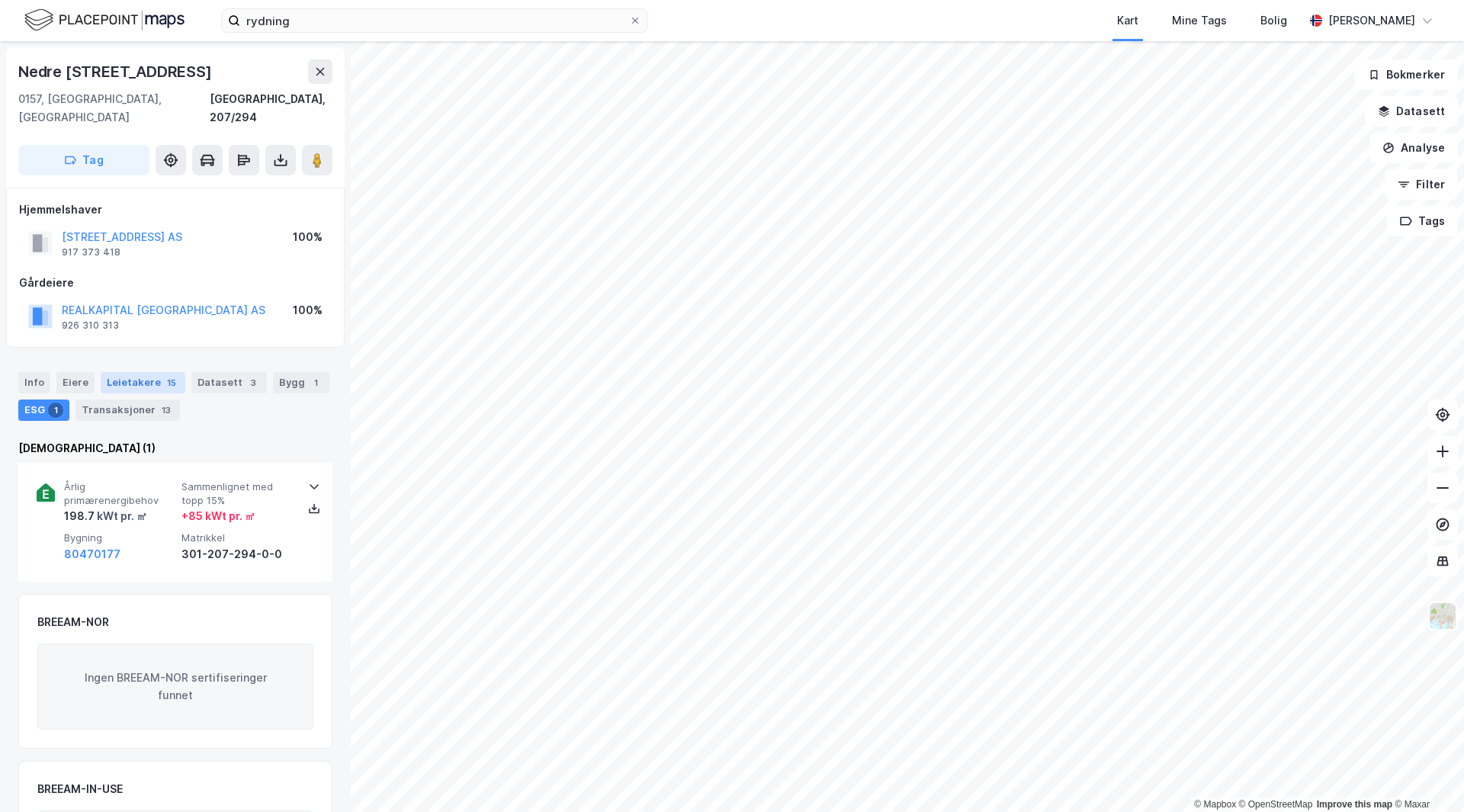
click at [151, 372] on div "Leietakere 15" at bounding box center [143, 382] width 85 height 21
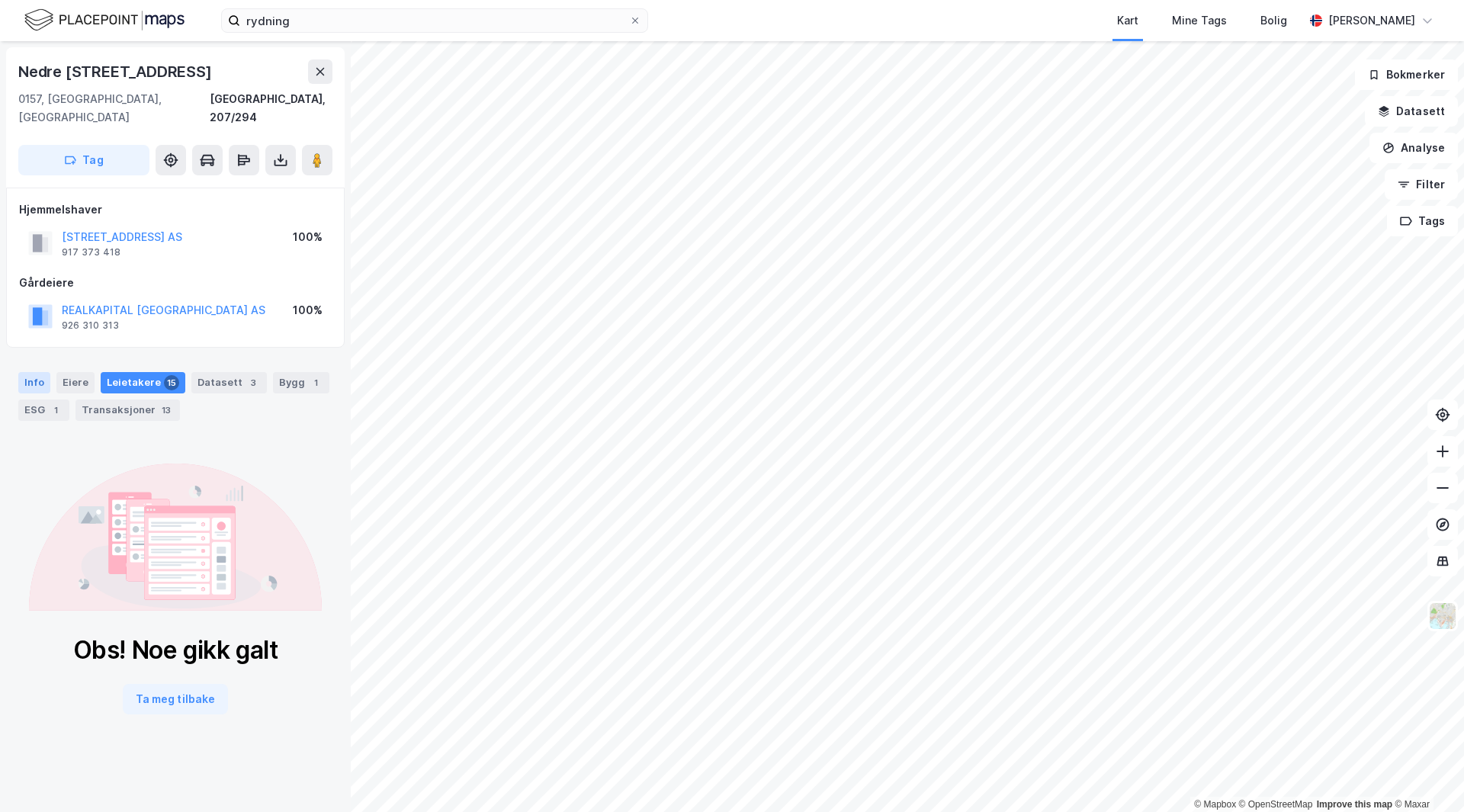
click at [40, 372] on div "Info" at bounding box center [35, 382] width 32 height 21
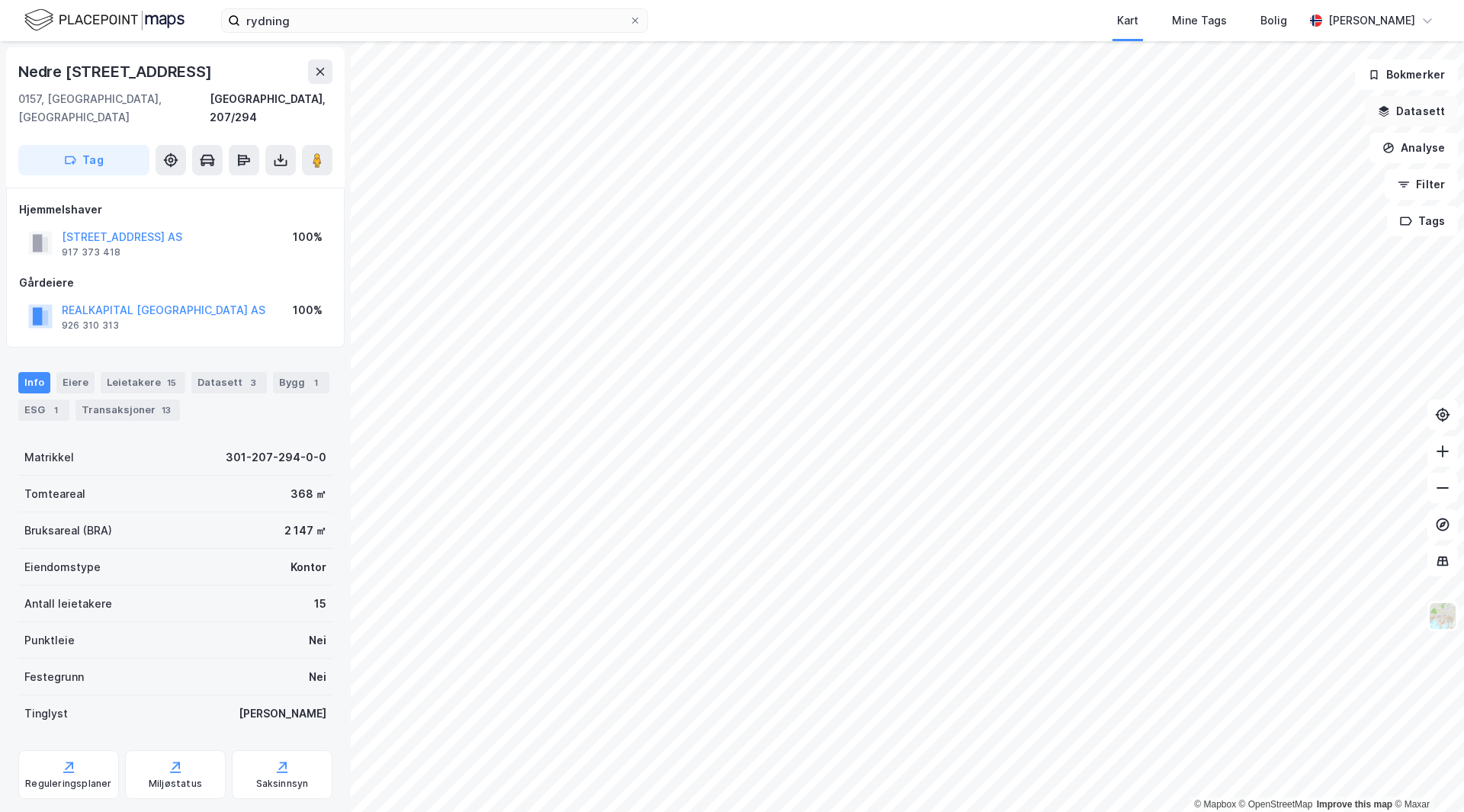
click at [1433, 103] on button "Datasett" at bounding box center [1412, 112] width 93 height 30
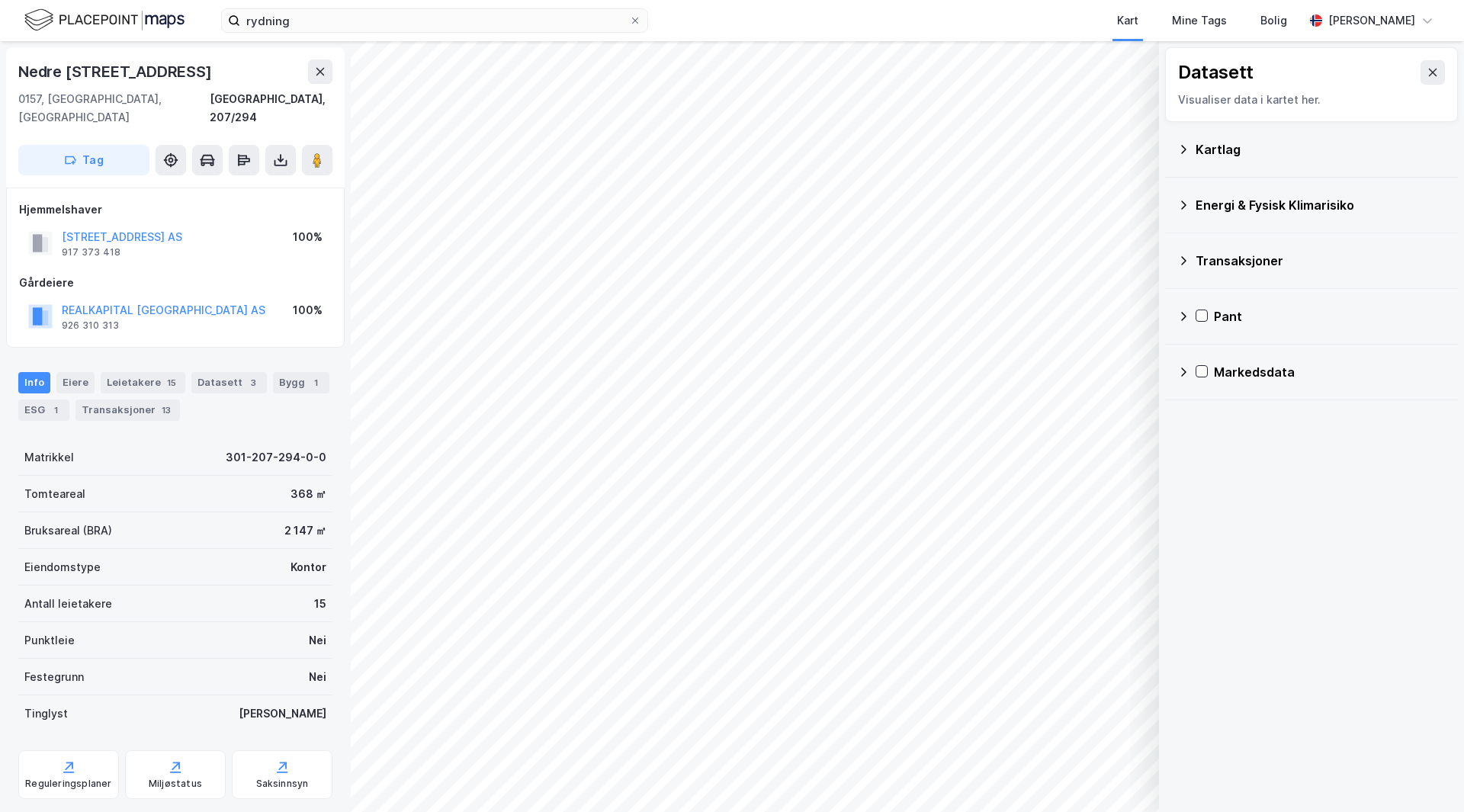
click at [1186, 261] on icon at bounding box center [1183, 261] width 12 height 12
click at [1182, 255] on icon at bounding box center [1183, 261] width 12 height 12
click at [1215, 156] on div "Kartlag" at bounding box center [1321, 150] width 250 height 19
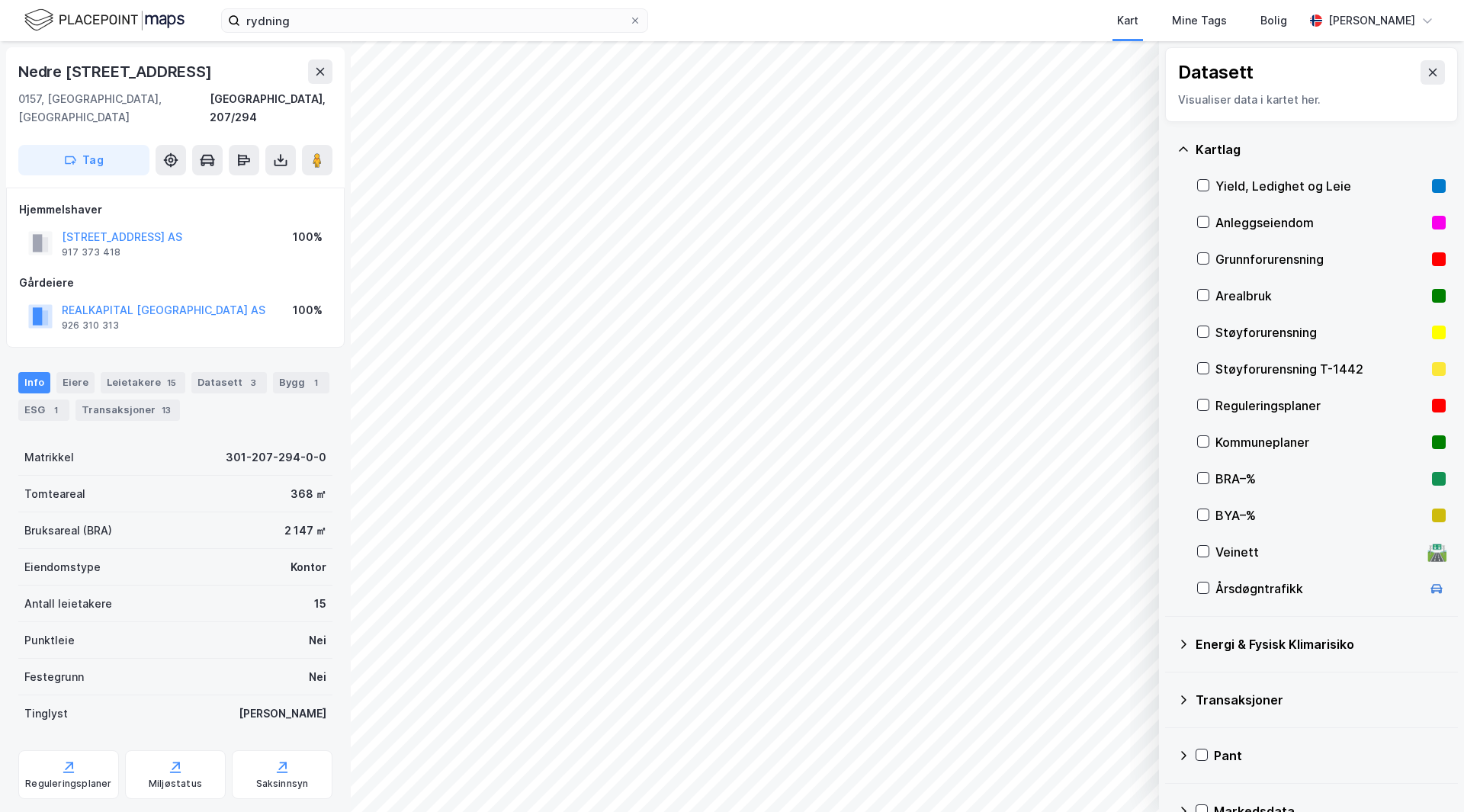
click at [1217, 143] on div "Kartlag" at bounding box center [1321, 150] width 250 height 19
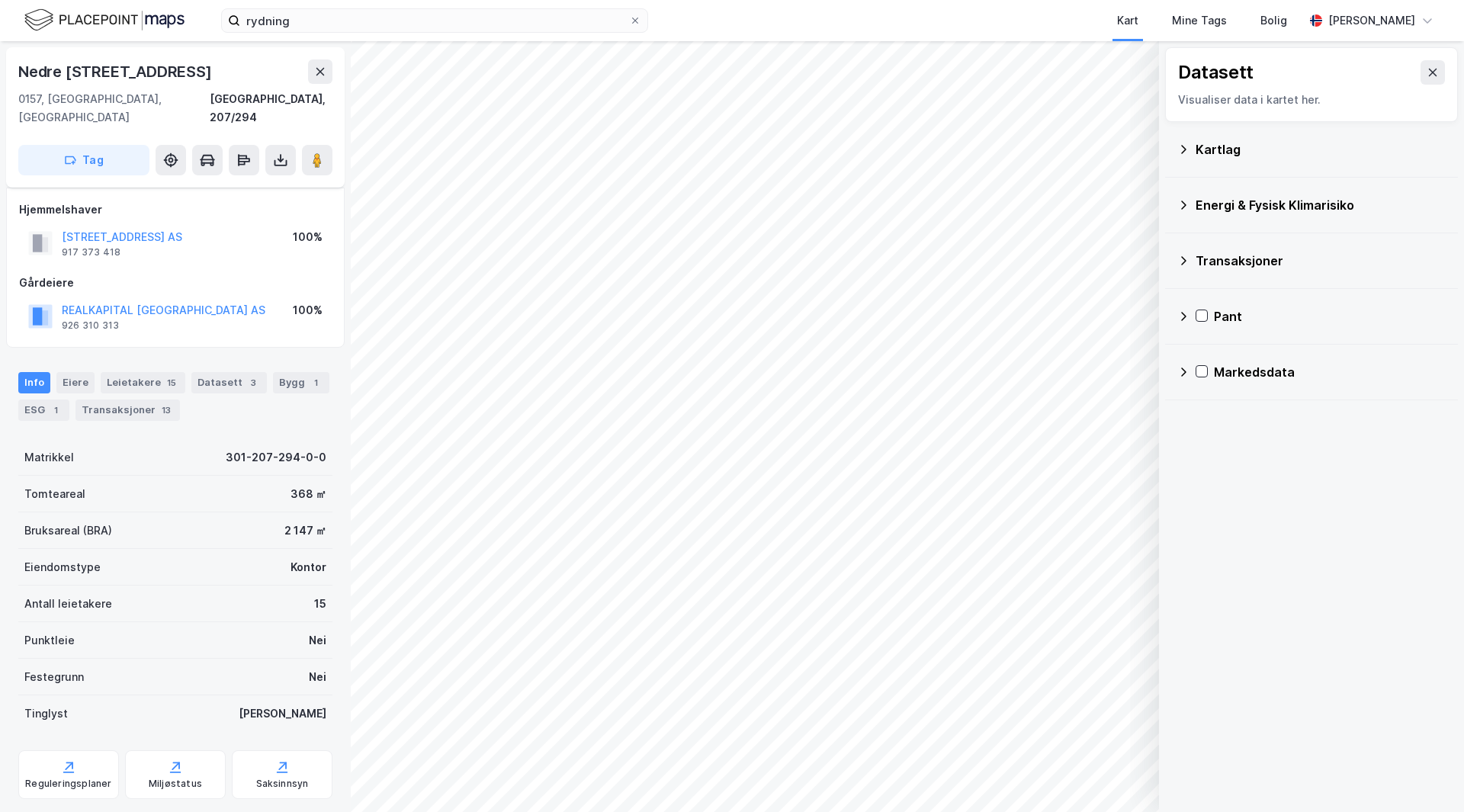
drag, startPoint x: 201, startPoint y: 682, endPoint x: 194, endPoint y: 334, distance: 348.1
click at [1222, 265] on div "Transaksjoner" at bounding box center [1321, 261] width 250 height 19
click at [1219, 253] on div "Transaksjoner" at bounding box center [1321, 261] width 250 height 19
click at [1243, 196] on div "Energi & Fysisk Klimarisiko" at bounding box center [1321, 206] width 250 height 19
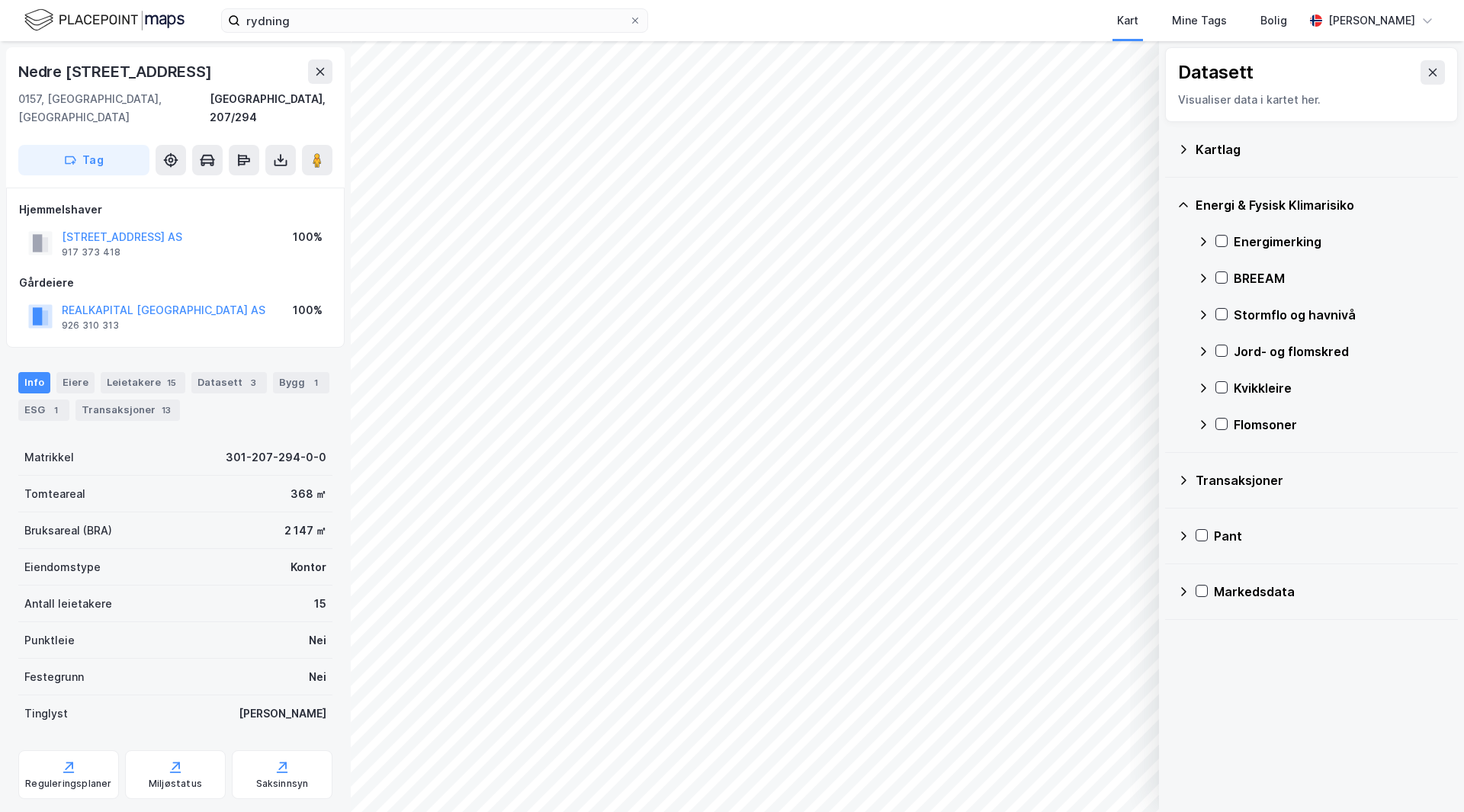
click at [1259, 192] on div "Energi & Fysisk Klimarisiko" at bounding box center [1311, 205] width 268 height 36
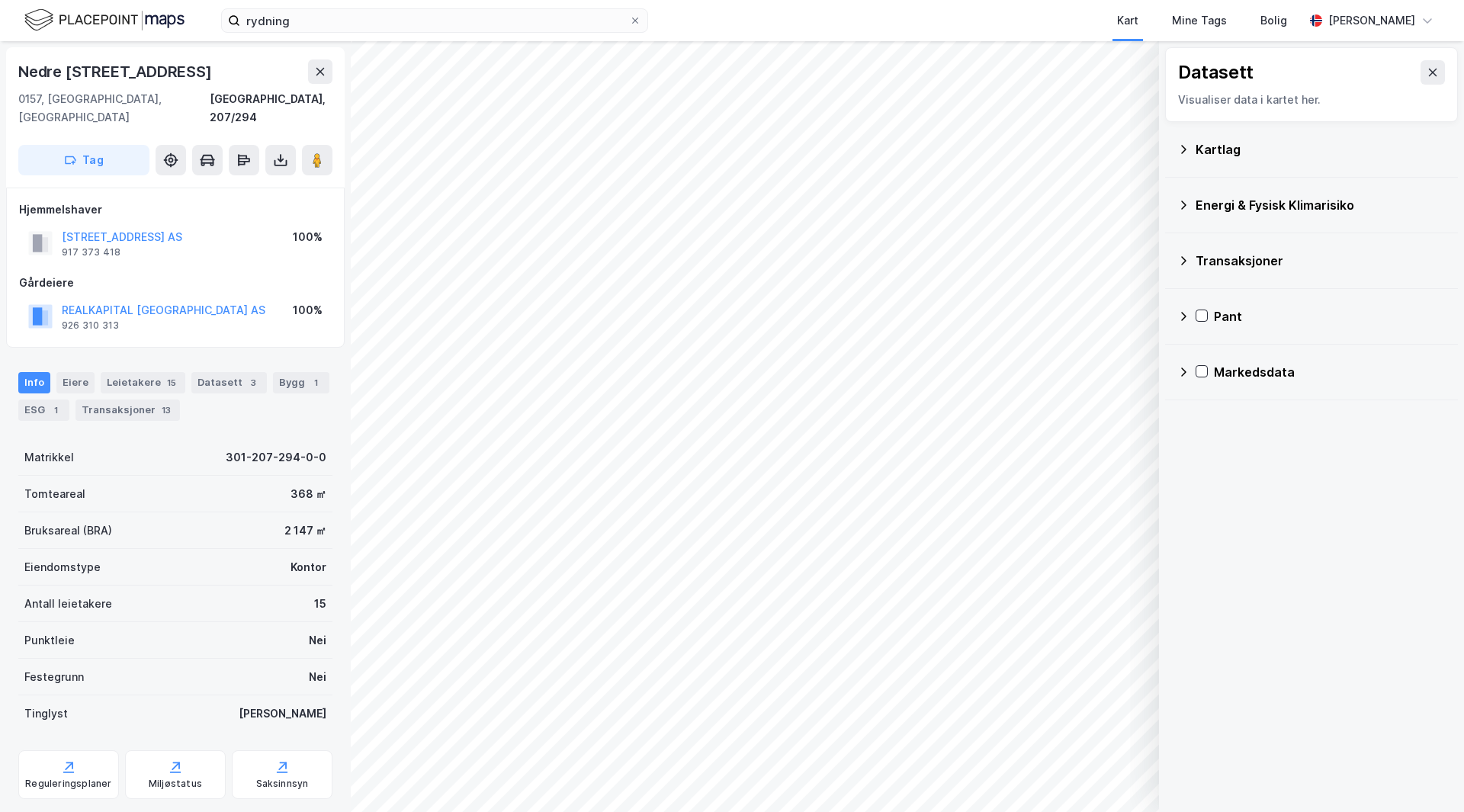
click at [1182, 318] on icon at bounding box center [1183, 316] width 12 height 12
click at [1187, 314] on icon at bounding box center [1183, 316] width 12 height 12
drag, startPoint x: 1252, startPoint y: 452, endPoint x: 250, endPoint y: 466, distance: 1002.1
click at [1319, 513] on div "Datasett Visualiser data i kartet her. Kartlag Energi & Fysisk Klimarisiko Tran…" at bounding box center [1312, 426] width 305 height 771
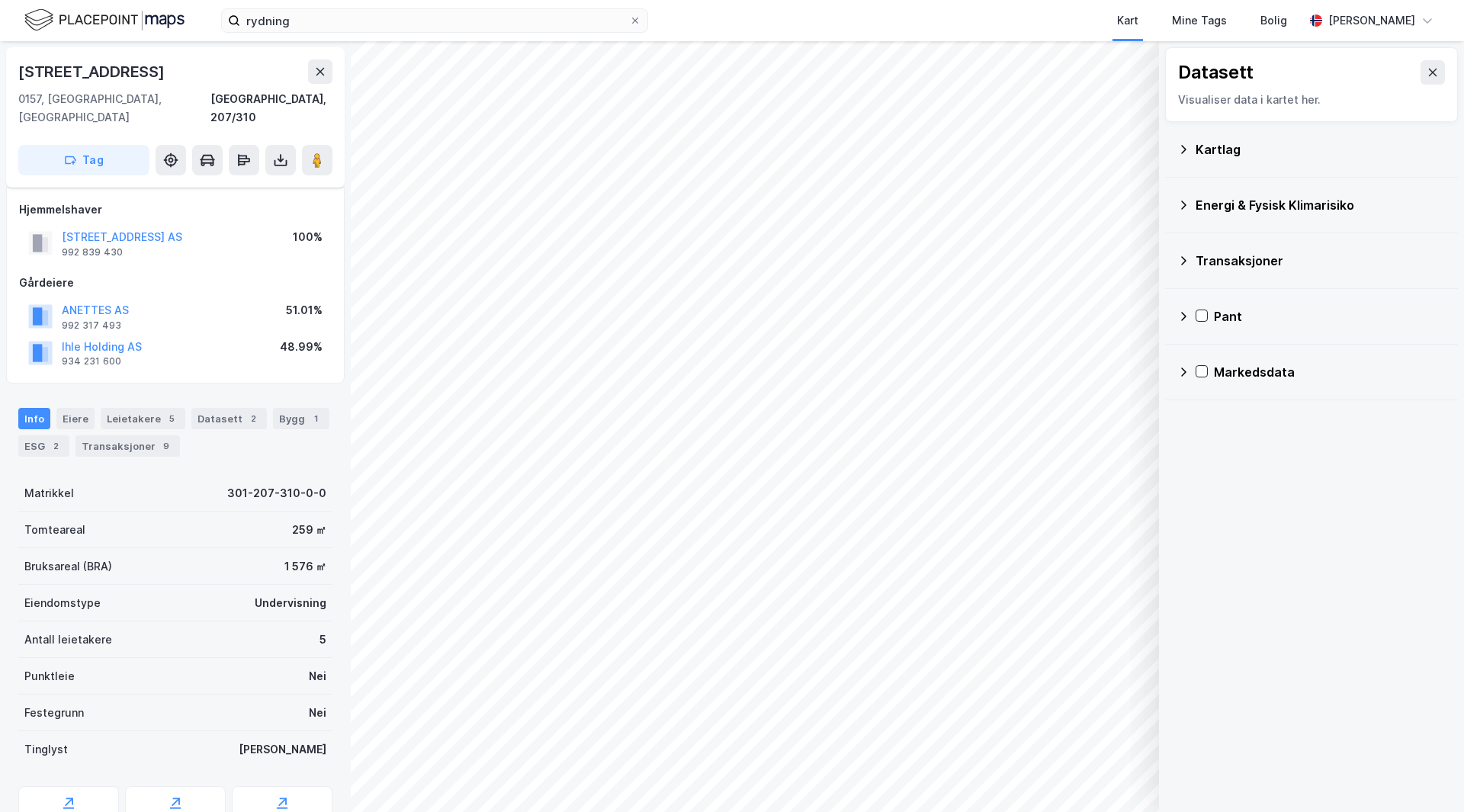
scroll to position [14, 0]
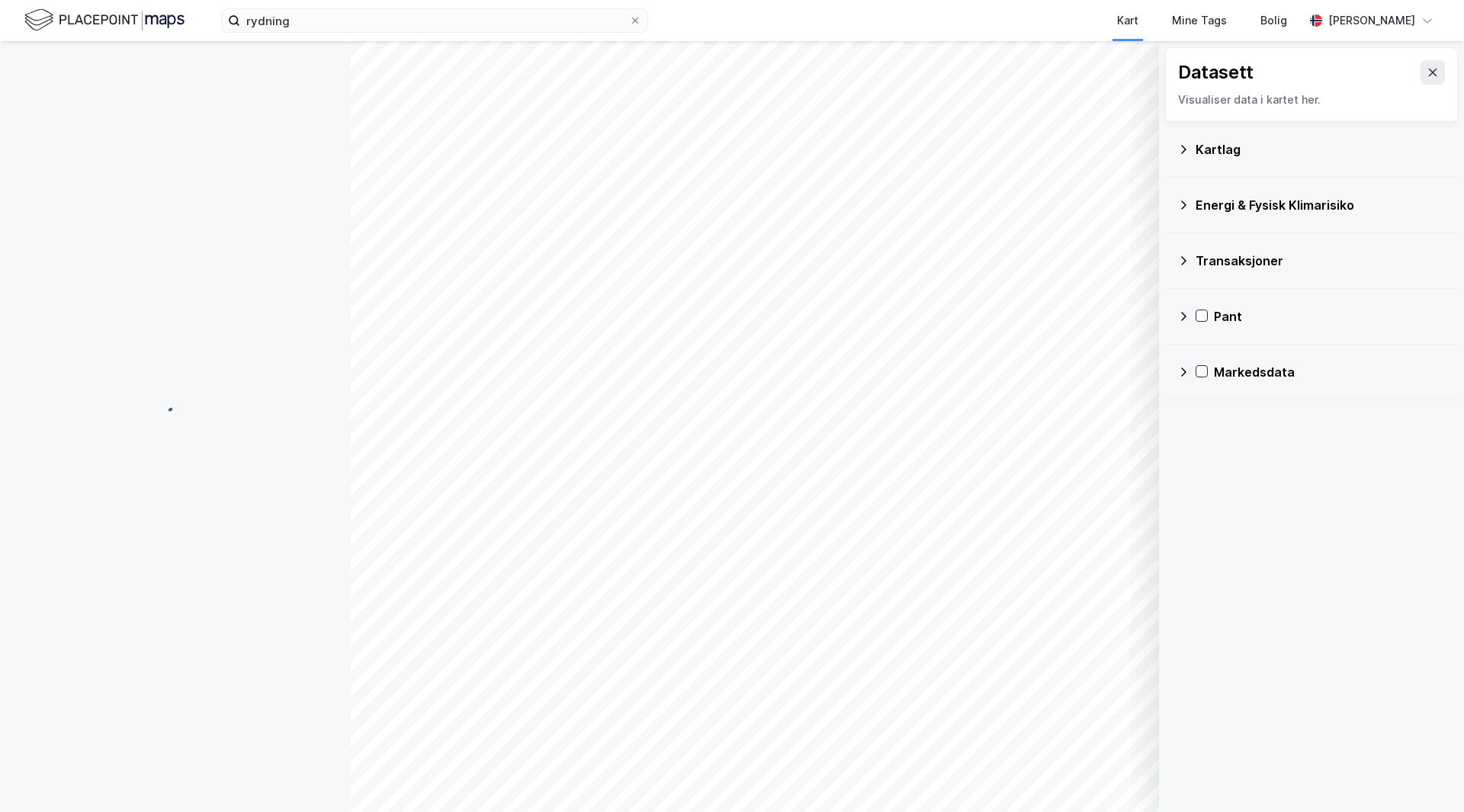
scroll to position [14, 0]
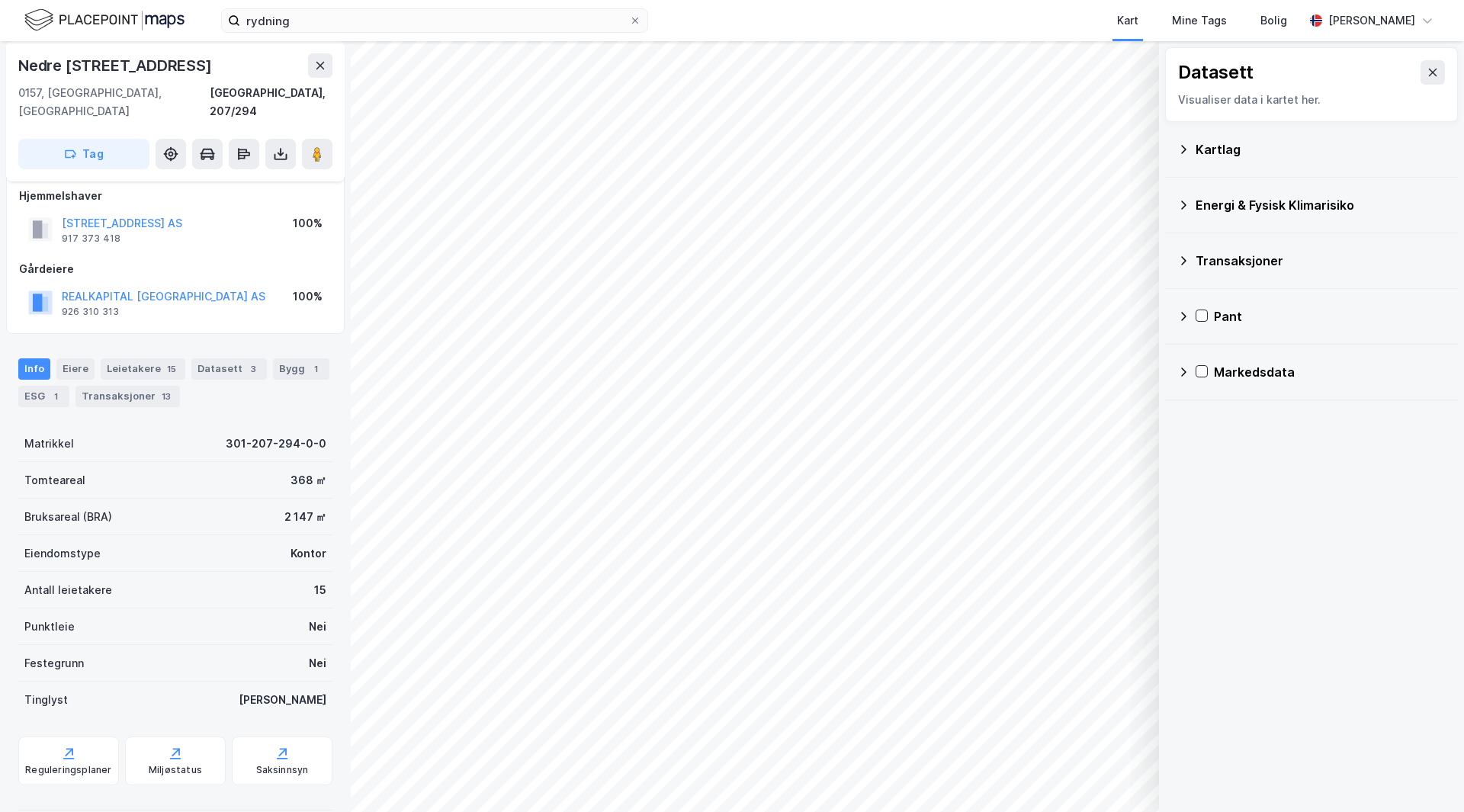
drag, startPoint x: 168, startPoint y: 404, endPoint x: 141, endPoint y: 420, distance: 31.4
click at [141, 425] on div "Matrikkel 301-207-294-0-0" at bounding box center [175, 443] width 314 height 36
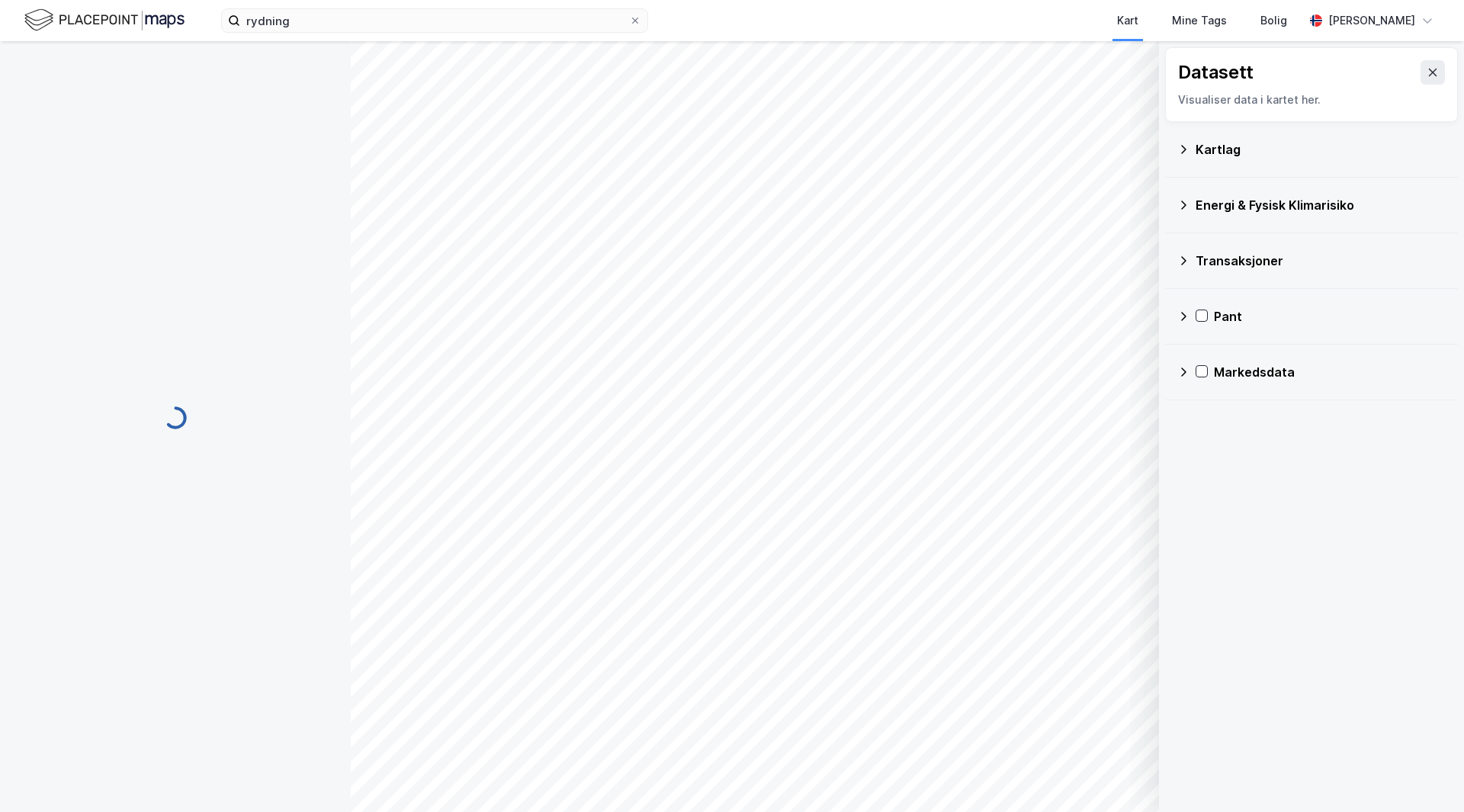
scroll to position [14, 0]
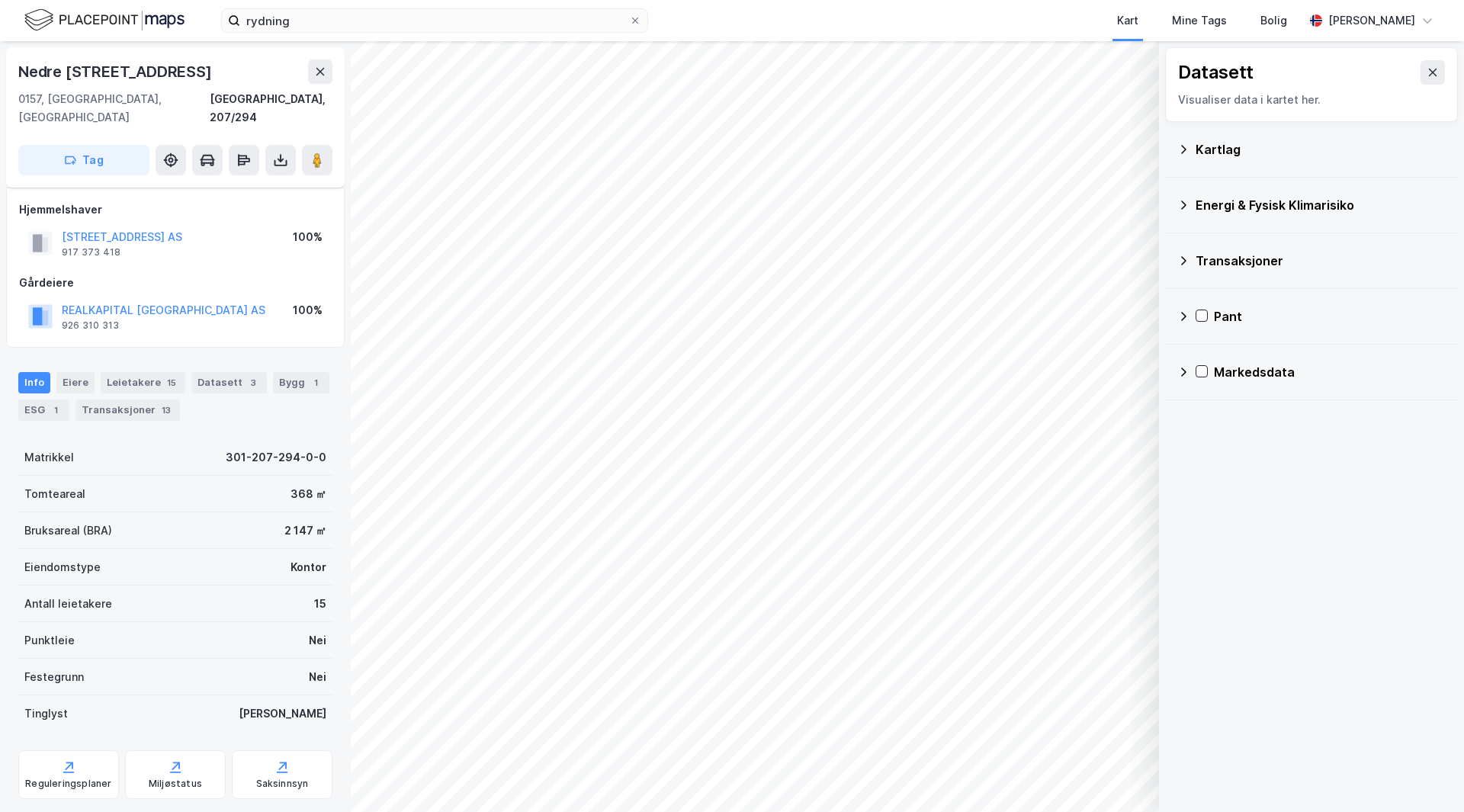
scroll to position [14, 0]
